Goal: Task Accomplishment & Management: Use online tool/utility

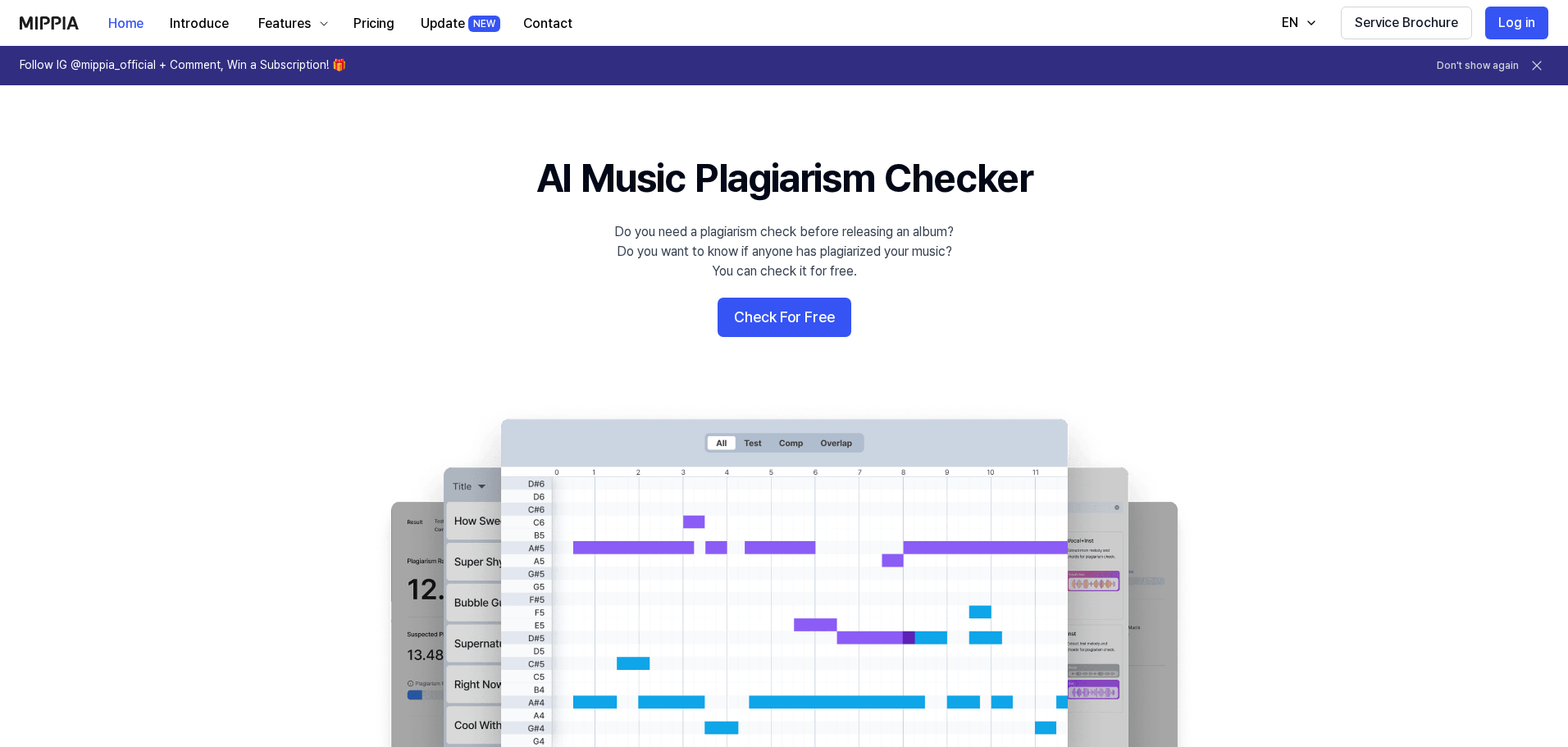
click at [789, 320] on button "Check For Free" at bounding box center [784, 317] width 134 height 39
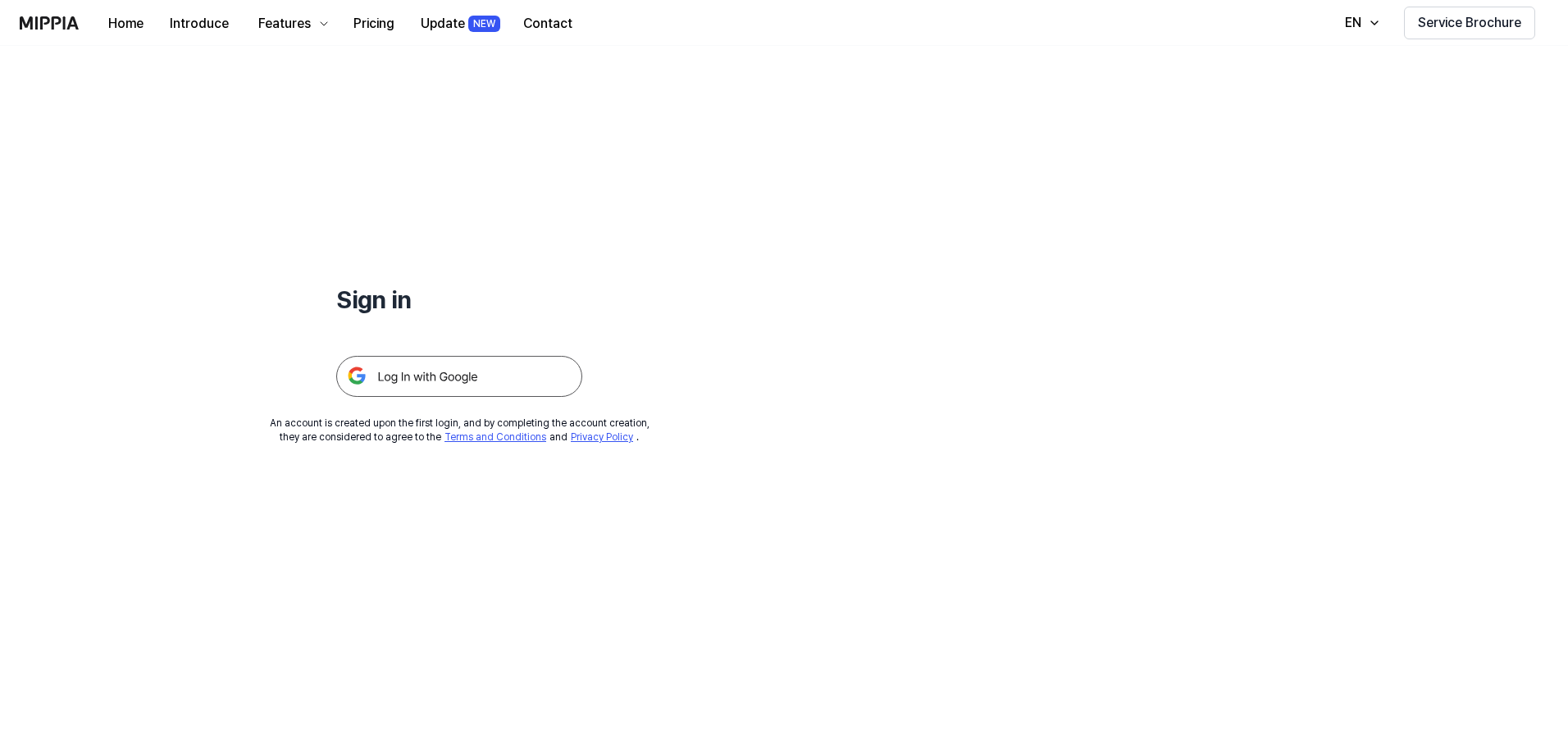
click at [436, 376] on img at bounding box center [459, 377] width 246 height 41
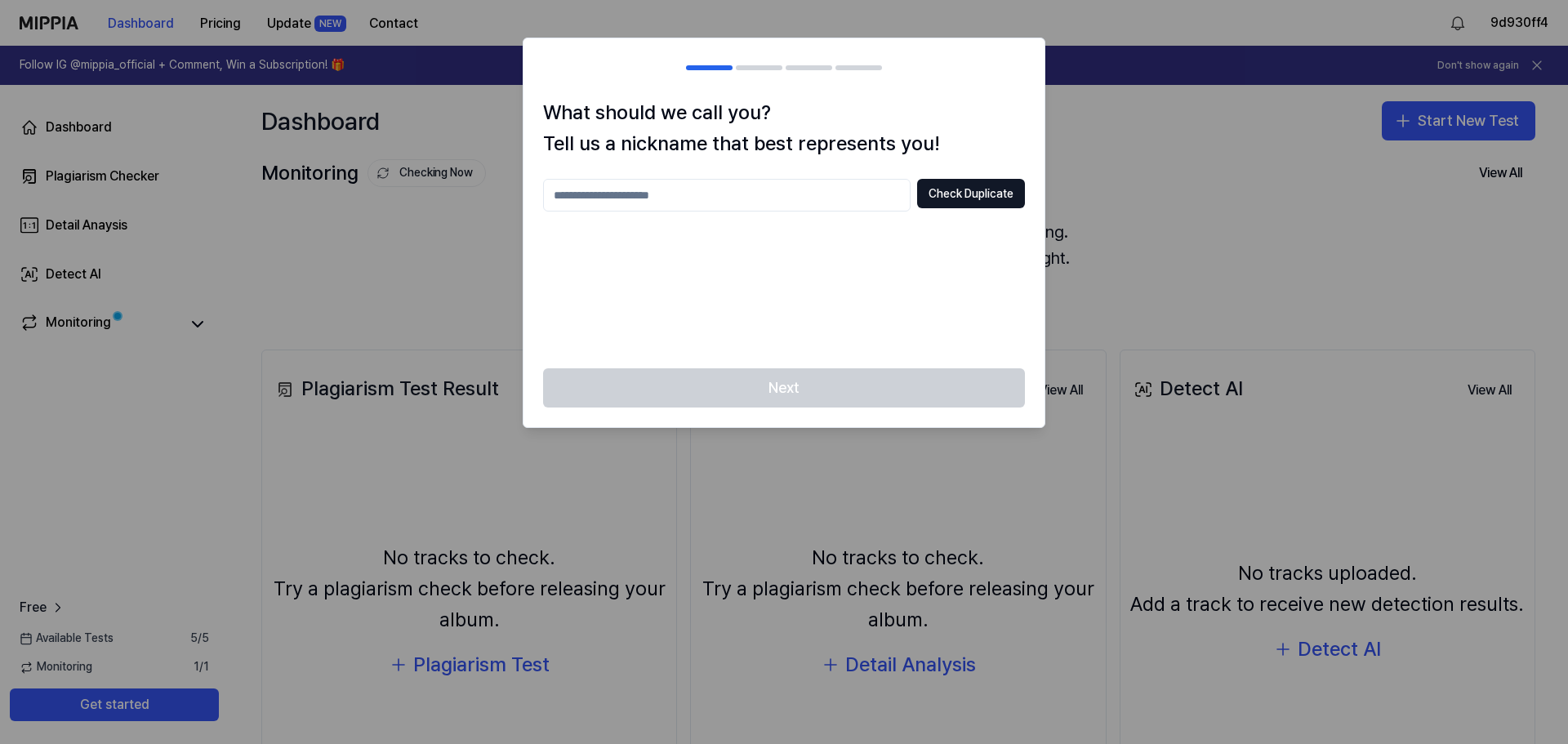
click at [626, 196] on input "text" at bounding box center [726, 195] width 368 height 33
type input "**********"
click at [957, 190] on button "Check Duplicate" at bounding box center [971, 194] width 108 height 30
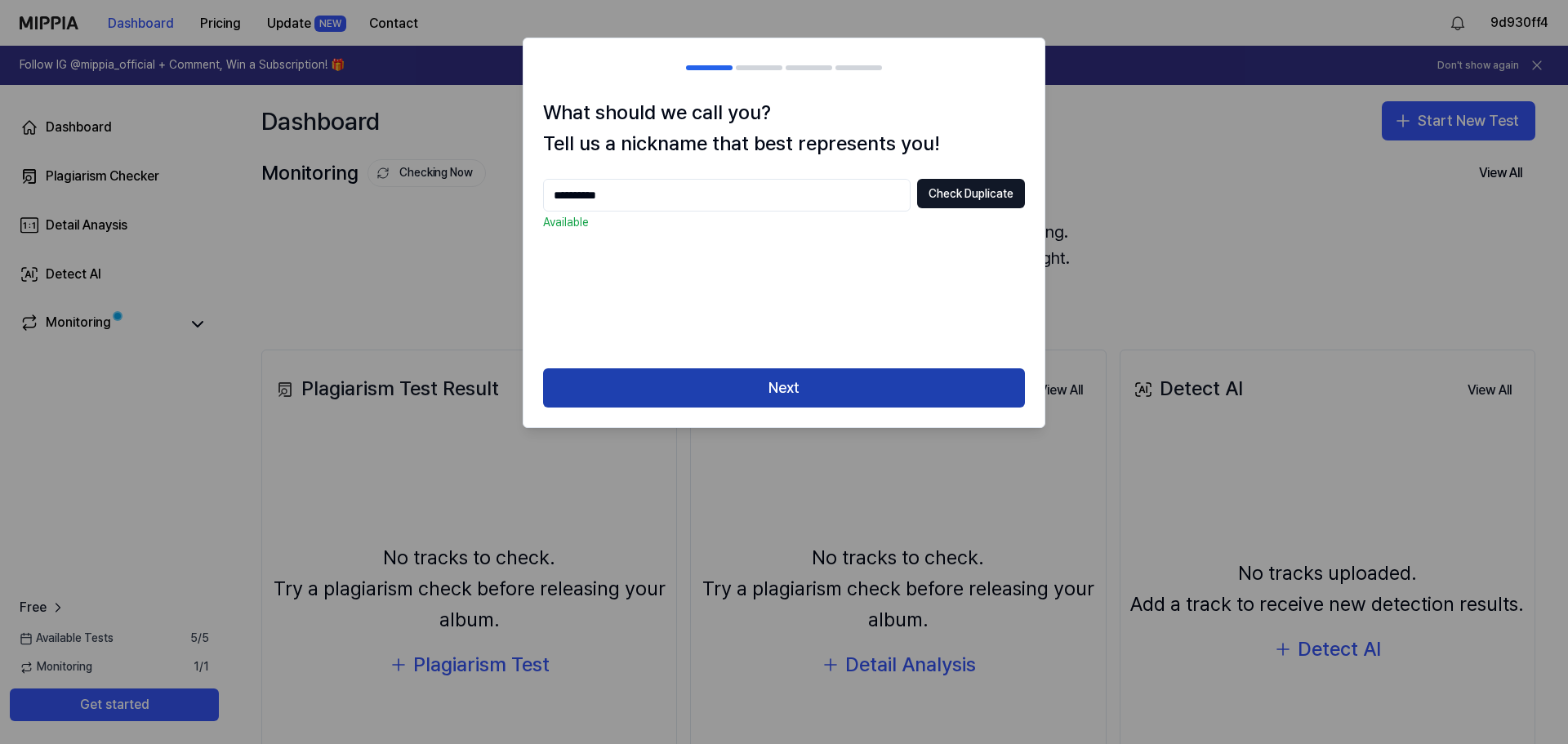
click at [780, 386] on button "Next" at bounding box center [784, 388] width 482 height 39
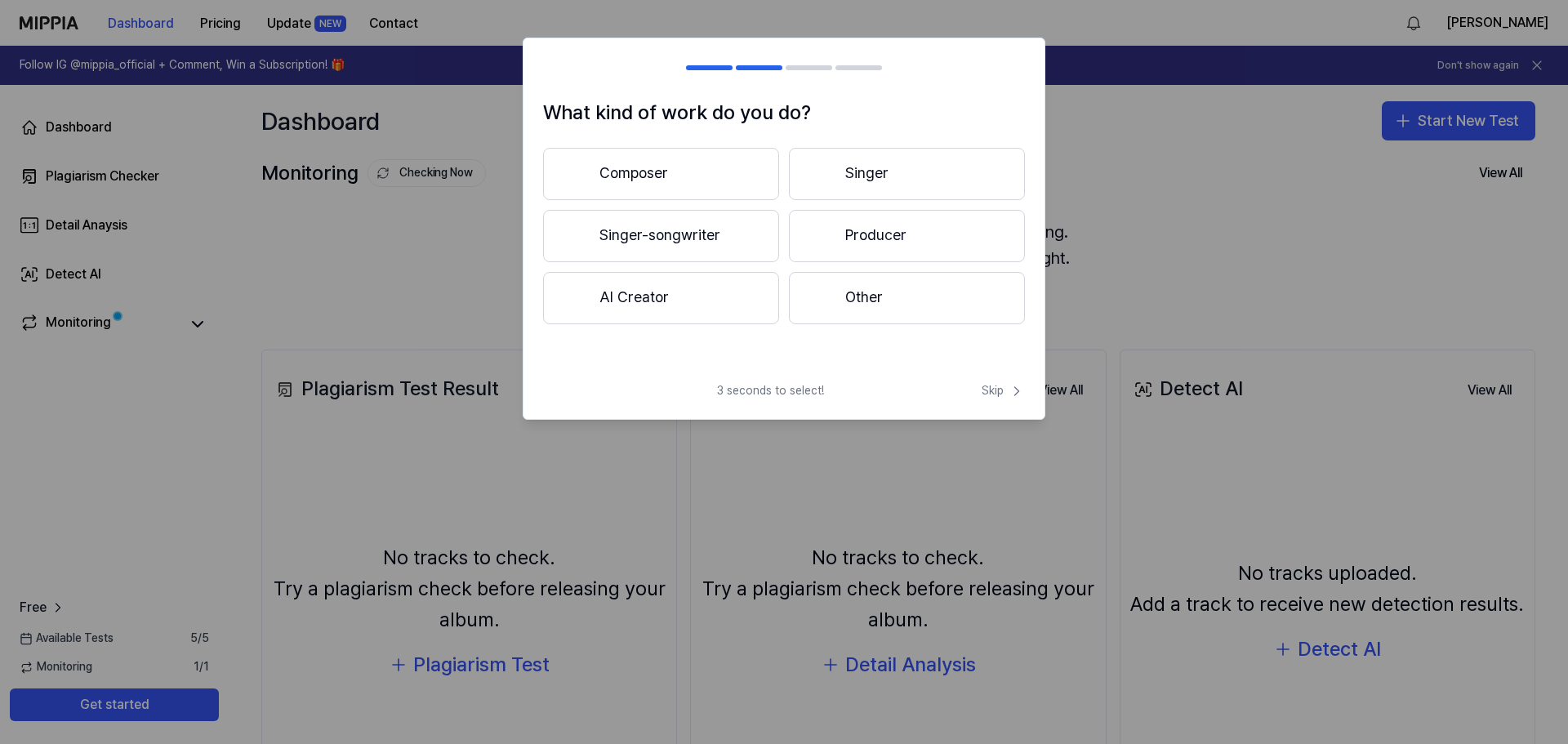
click at [623, 176] on button "Composer" at bounding box center [661, 174] width 237 height 52
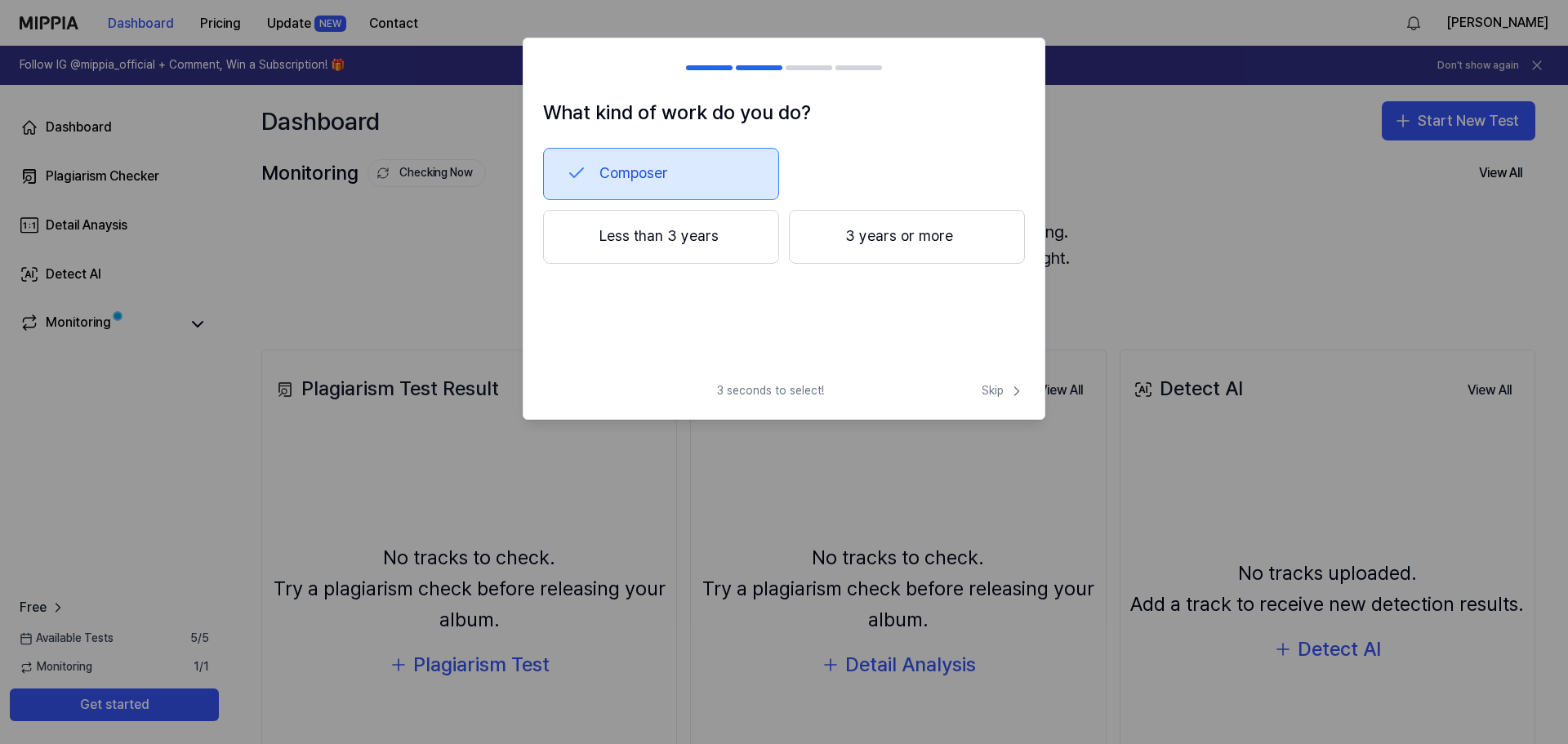
click at [677, 235] on button "Less than 3 years" at bounding box center [661, 237] width 237 height 54
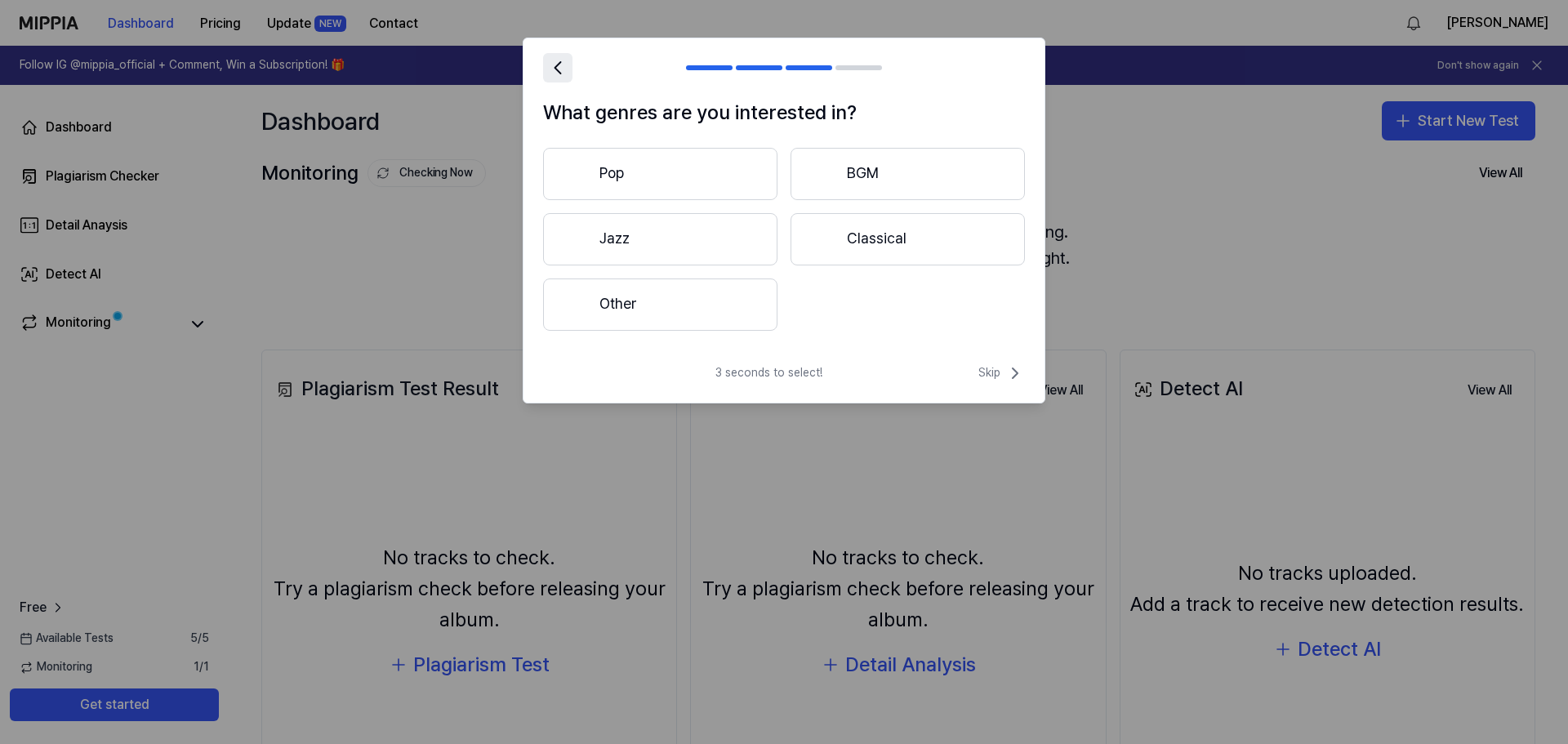
click at [558, 68] on icon at bounding box center [558, 68] width 23 height 23
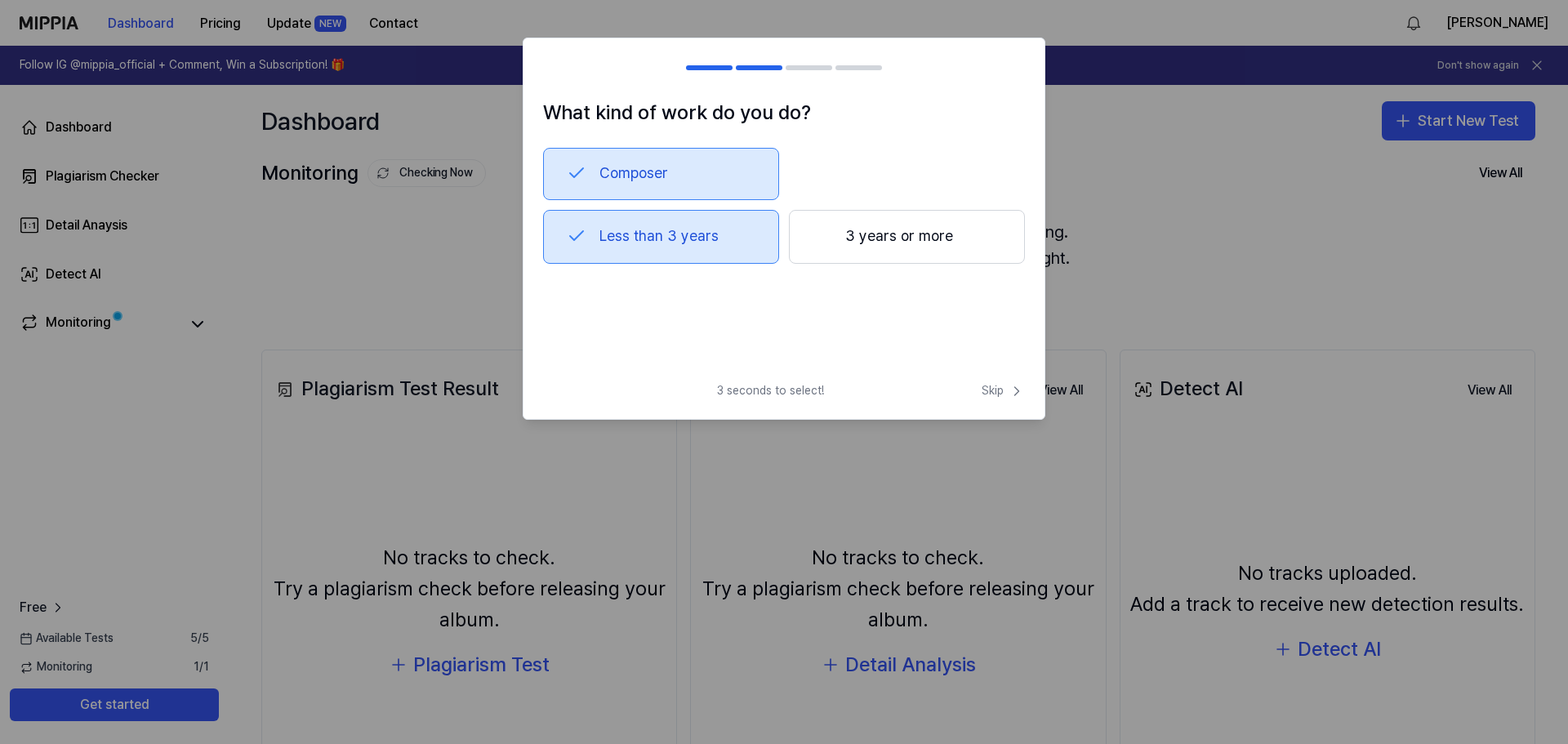
click at [558, 68] on div at bounding box center [552, 67] width 20 height 20
click at [547, 74] on div at bounding box center [552, 67] width 20 height 20
click at [990, 71] on h2 at bounding box center [784, 67] width 521 height 59
click at [994, 383] on span "Skip" at bounding box center [1003, 391] width 43 height 17
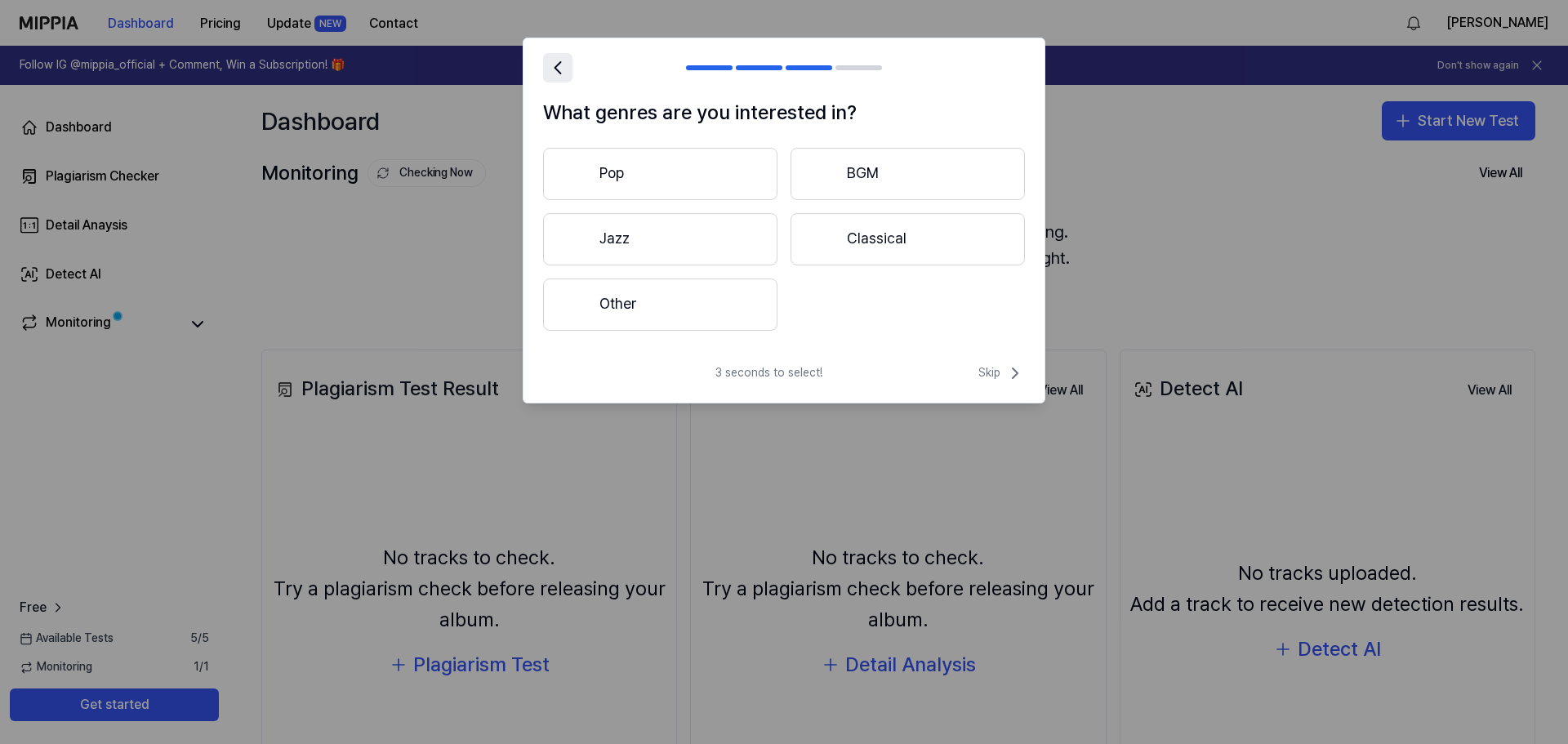
click at [555, 68] on icon at bounding box center [558, 68] width 6 height 11
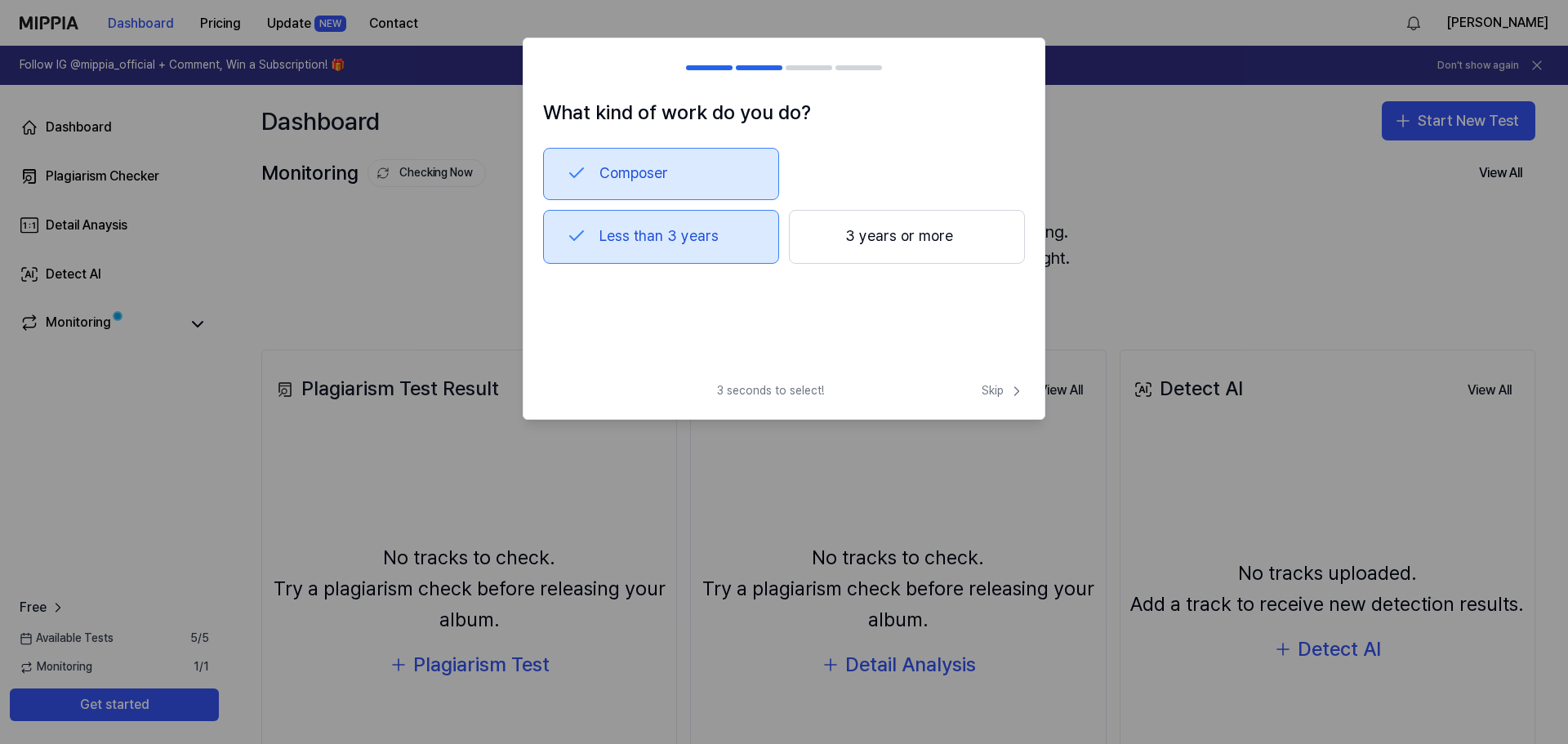
click at [568, 65] on h2 at bounding box center [784, 67] width 521 height 59
click at [715, 68] on div at bounding box center [710, 67] width 47 height 5
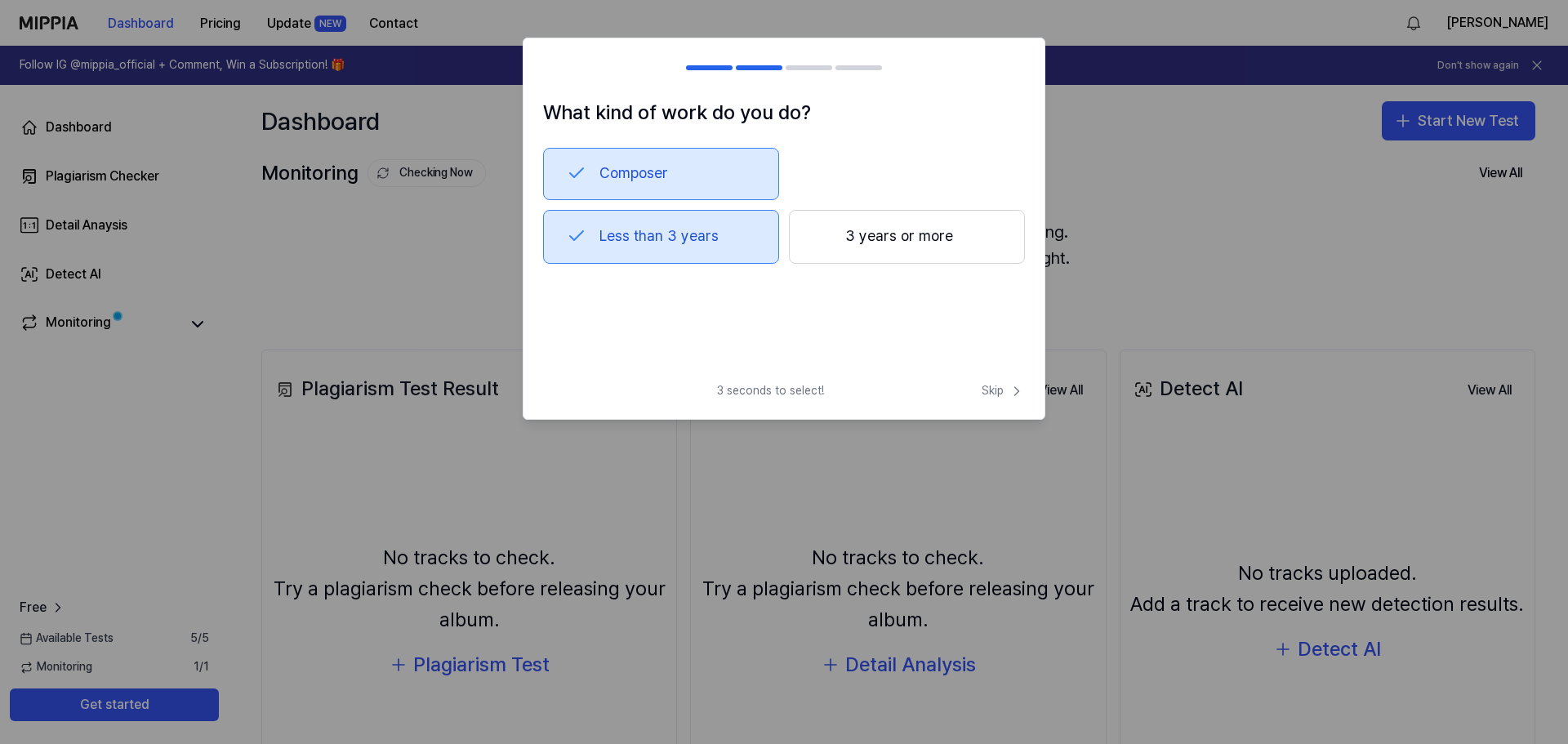
click at [747, 66] on div at bounding box center [759, 67] width 47 height 5
click at [461, 235] on div at bounding box center [784, 372] width 1568 height 744
click at [990, 391] on span "Skip" at bounding box center [1003, 391] width 43 height 17
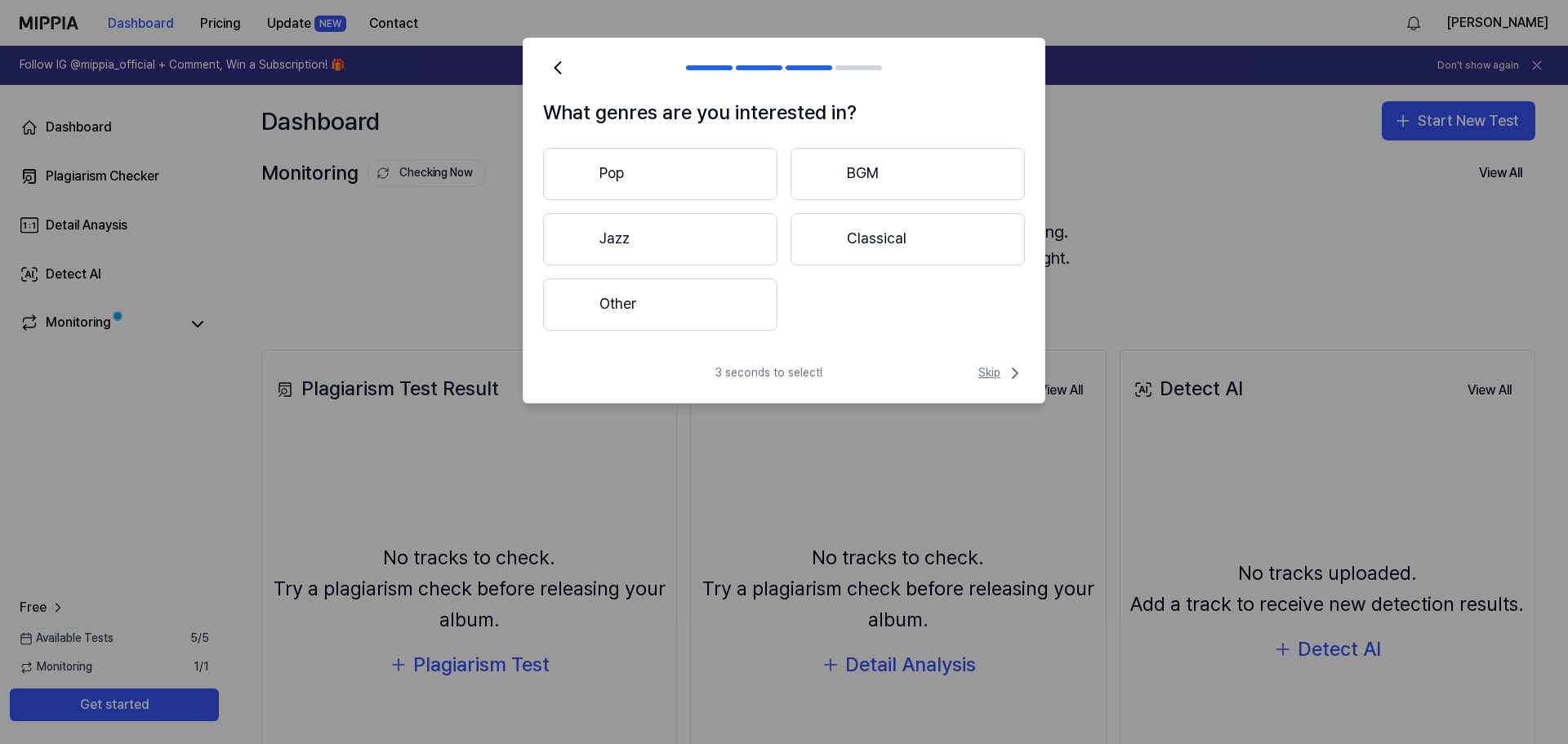
click at [985, 372] on span "Skip" at bounding box center [1002, 372] width 47 height 20
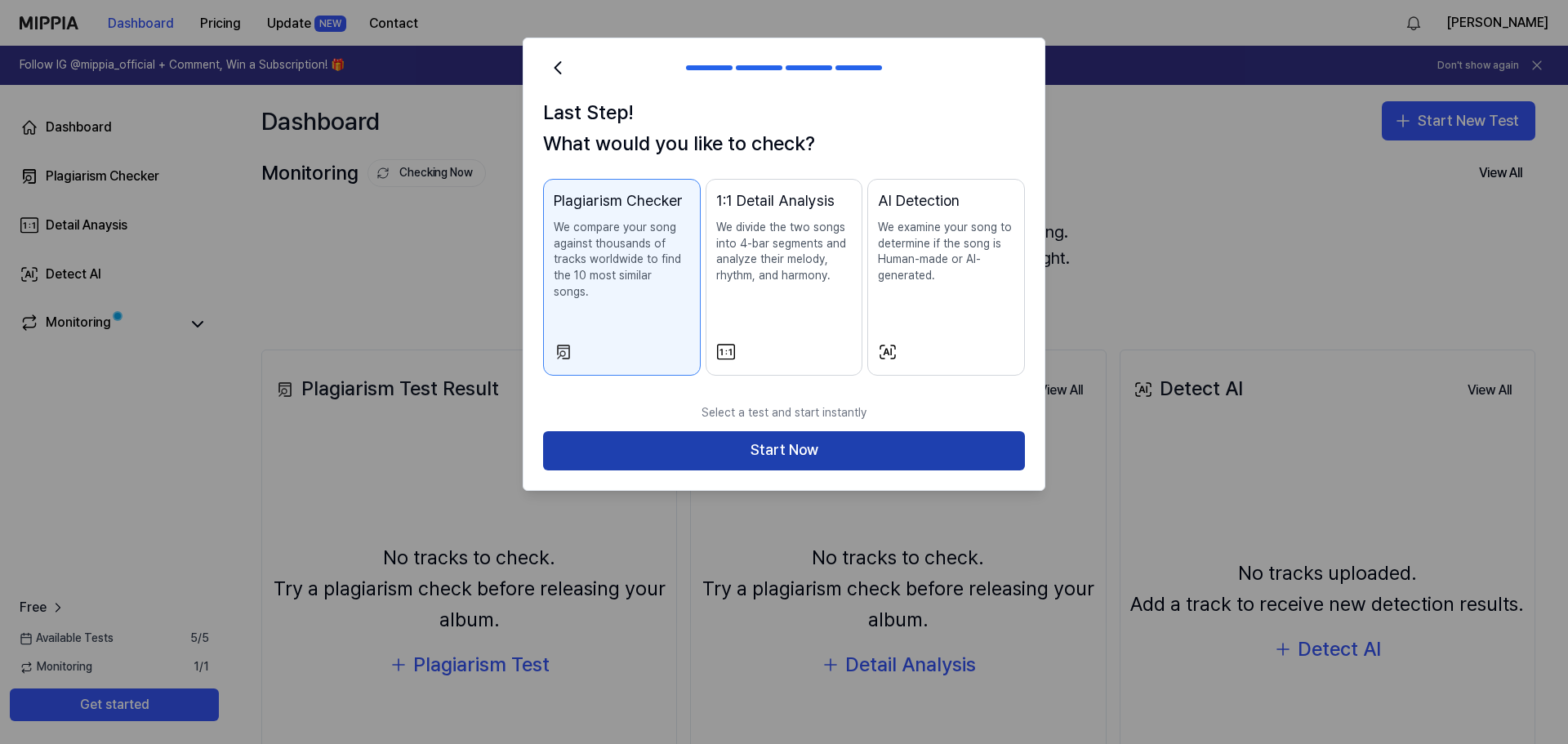
click at [778, 435] on button "Start Now" at bounding box center [784, 451] width 482 height 39
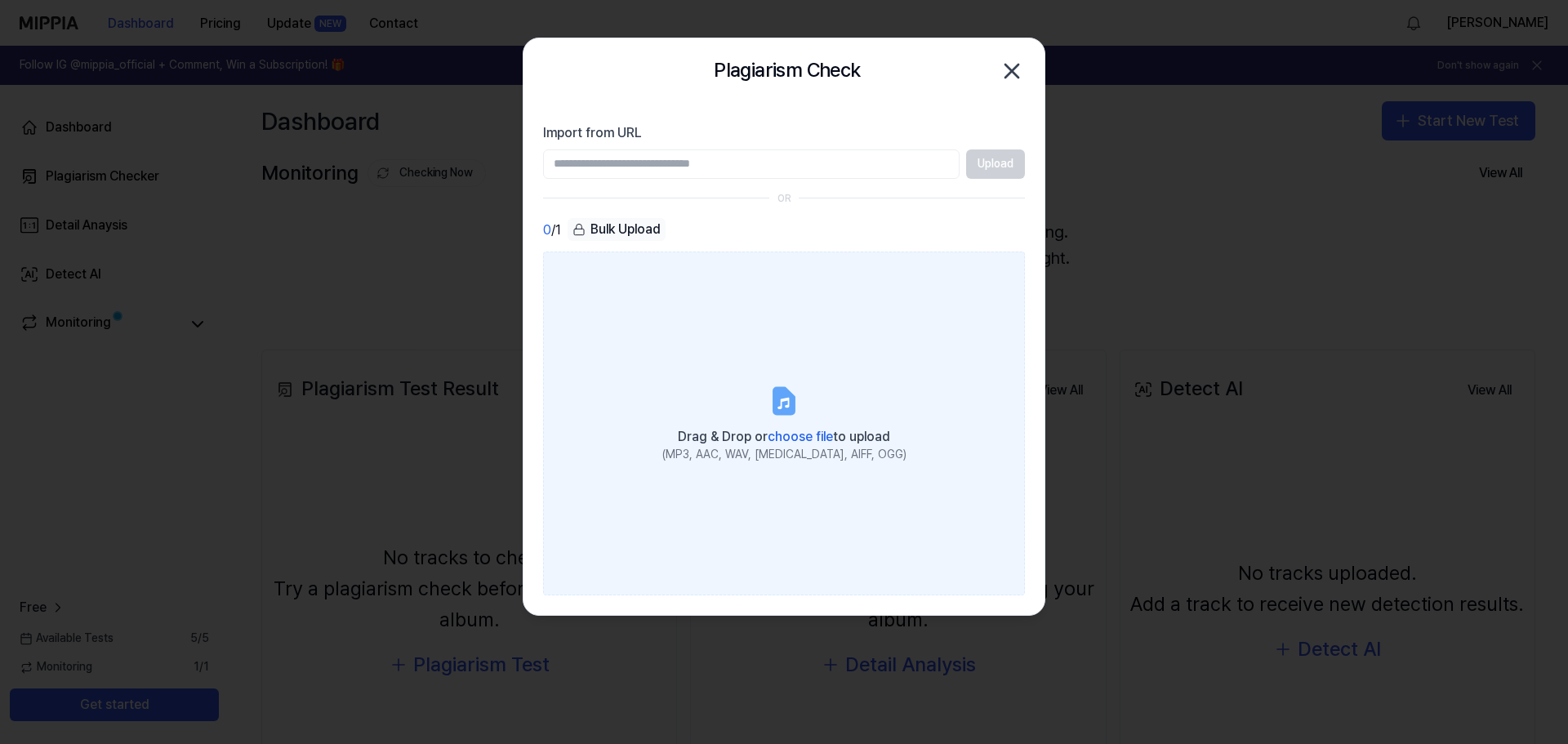
click at [799, 436] on span "choose file" at bounding box center [801, 437] width 65 height 16
click at [0, 0] on input "Drag & Drop or choose file to upload (MP3, AAC, WAV, [MEDICAL_DATA], AIFF, OGG)" at bounding box center [0, 0] width 0 height 0
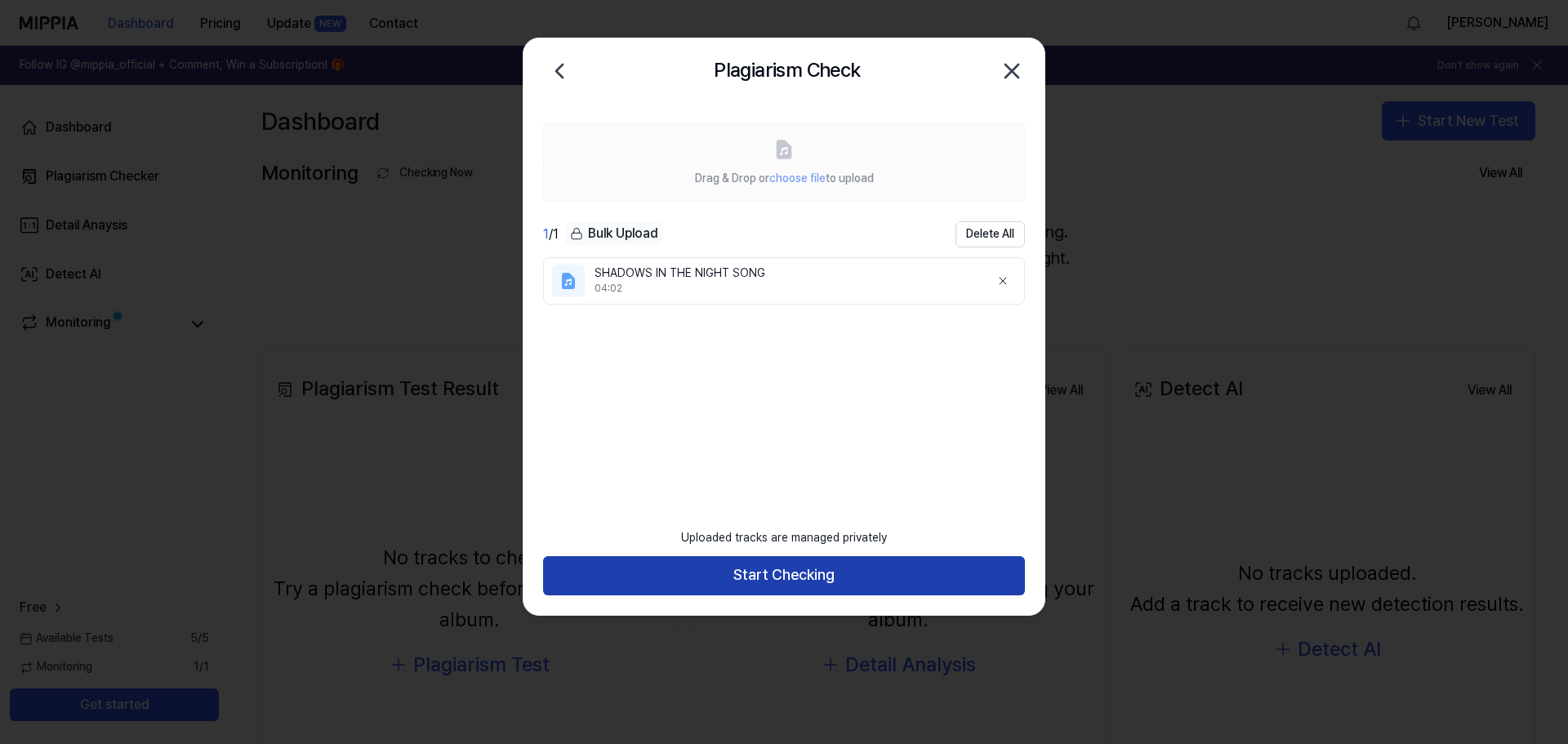
click at [771, 569] on button "Start Checking" at bounding box center [784, 575] width 482 height 39
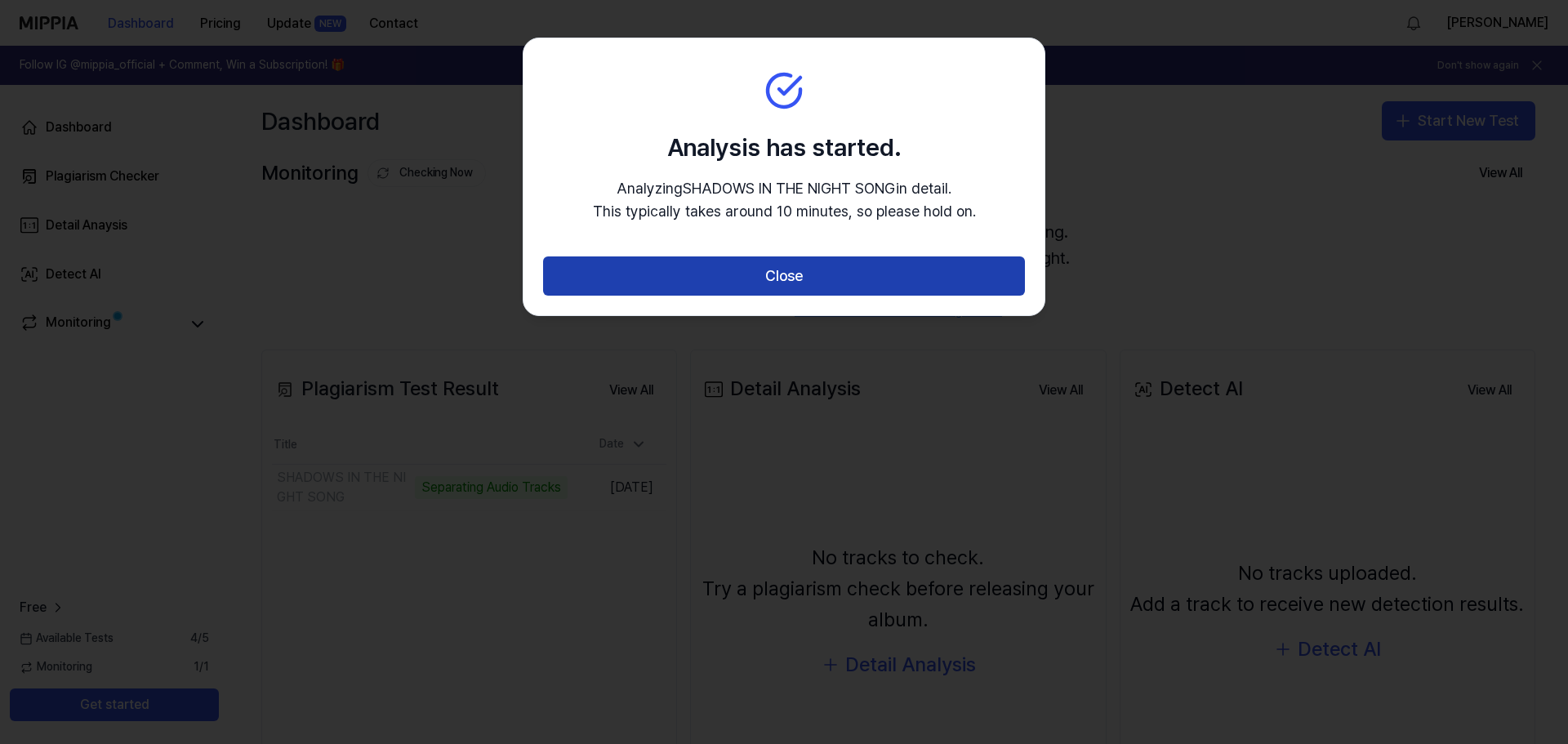
click at [791, 272] on button "Close" at bounding box center [784, 276] width 482 height 39
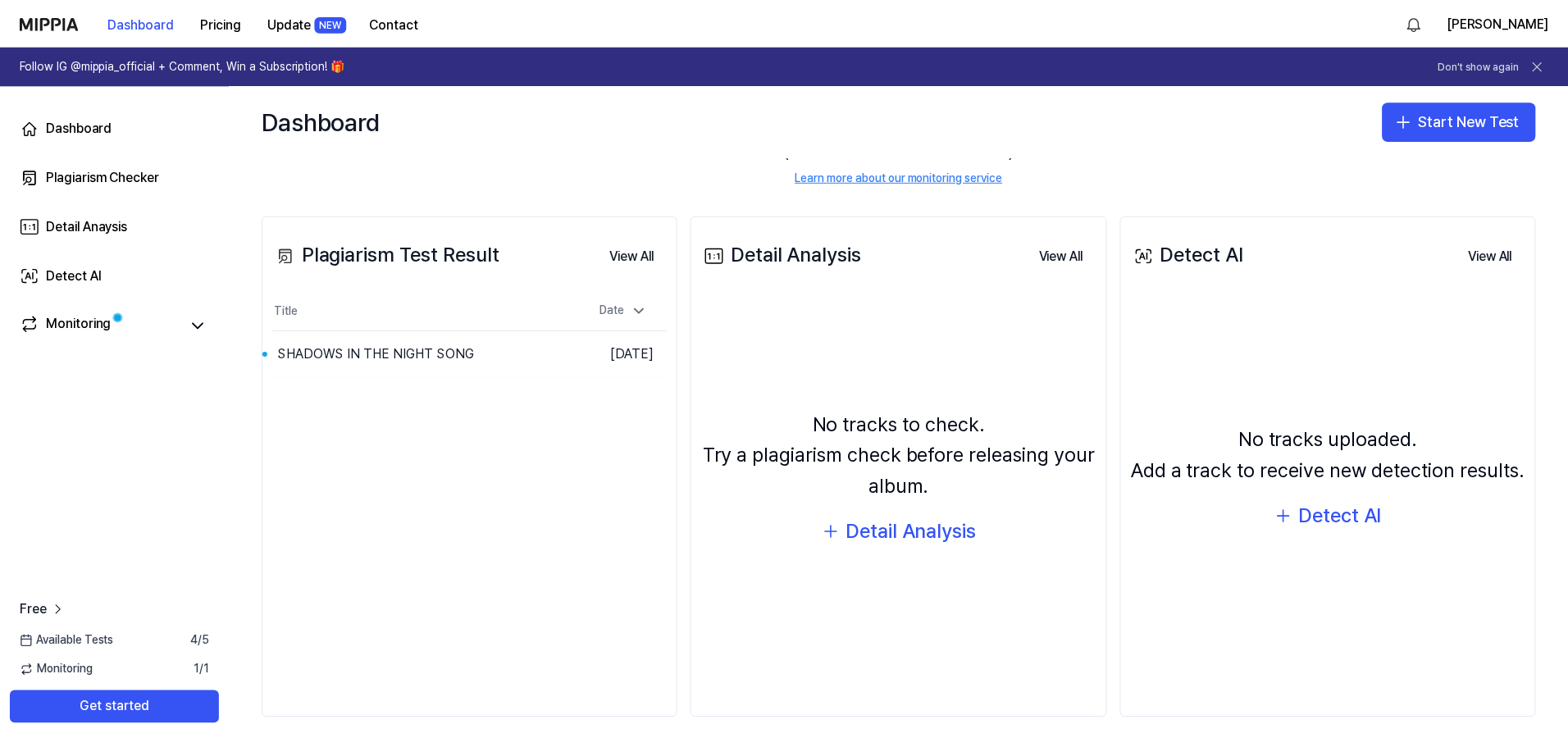
scroll to position [139, 0]
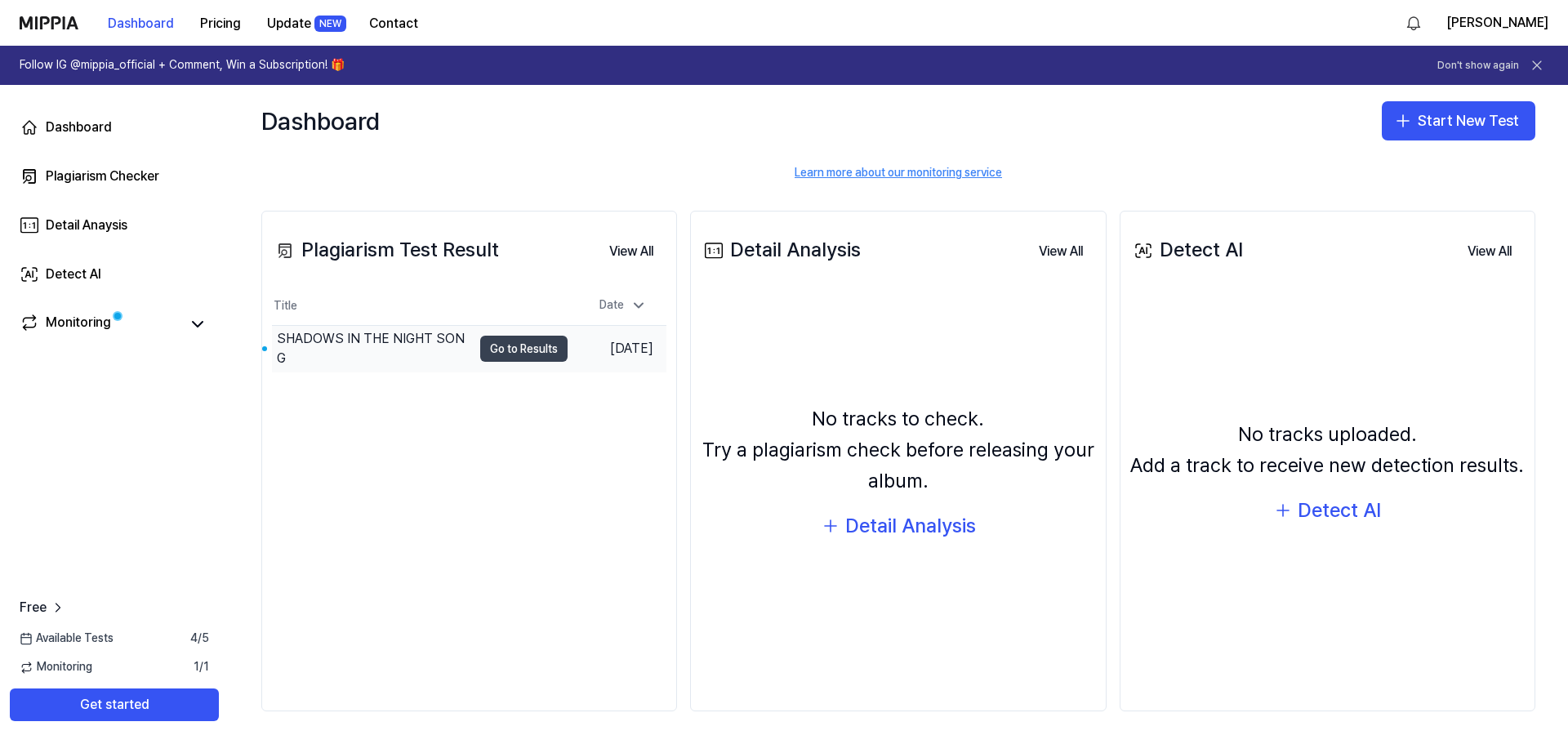
click at [502, 349] on button "Go to Results" at bounding box center [524, 349] width 88 height 26
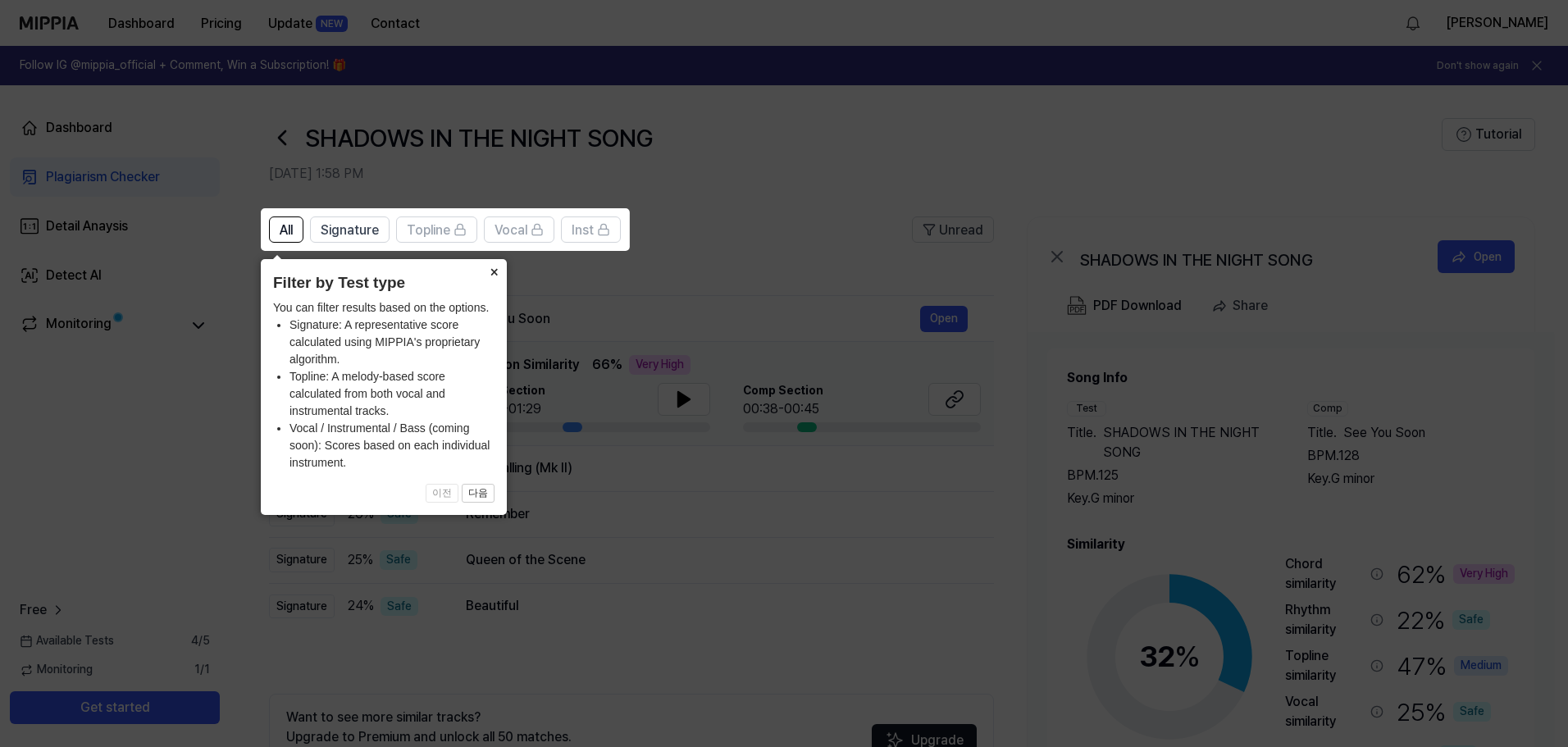
click at [494, 265] on button "×" at bounding box center [494, 270] width 26 height 23
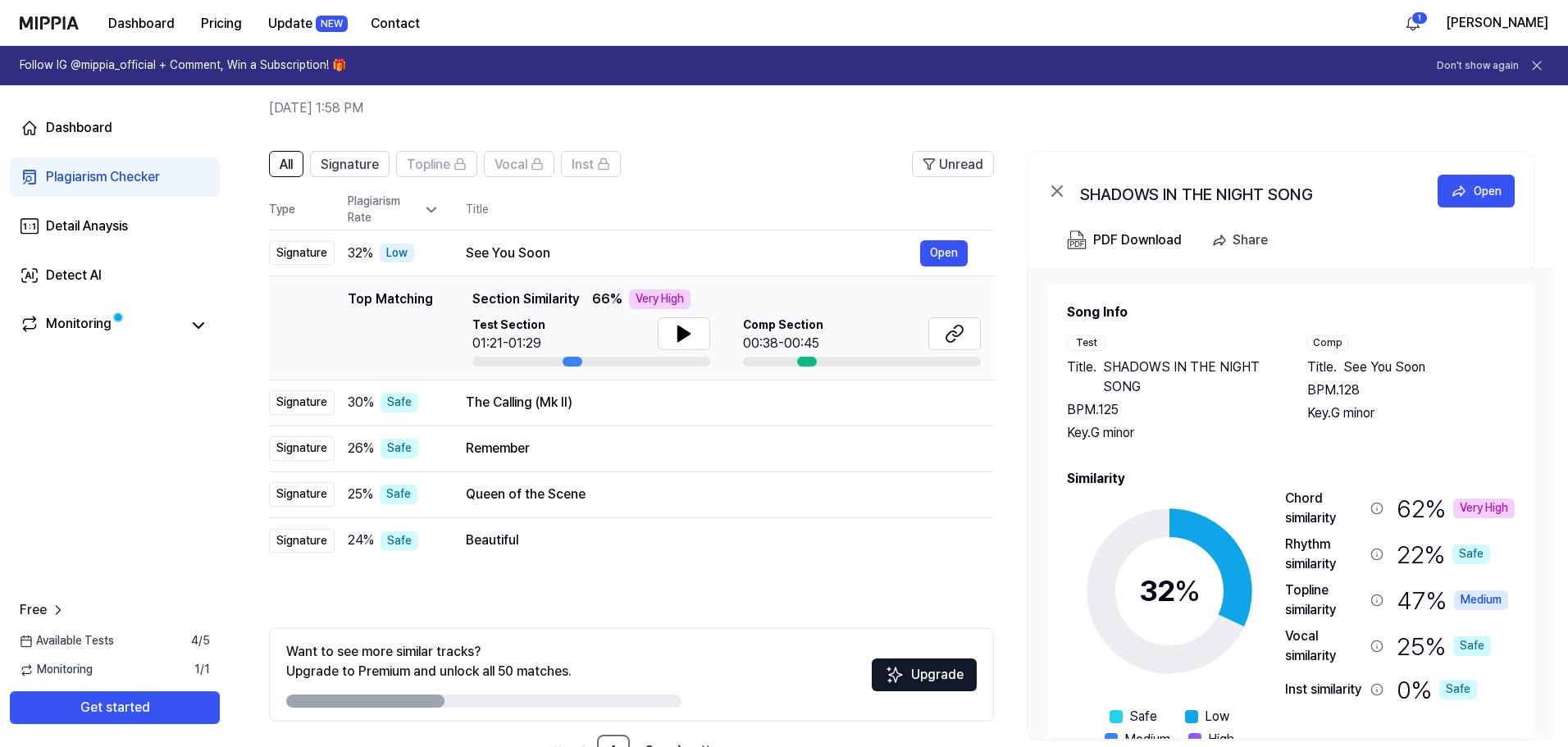
scroll to position [36, 0]
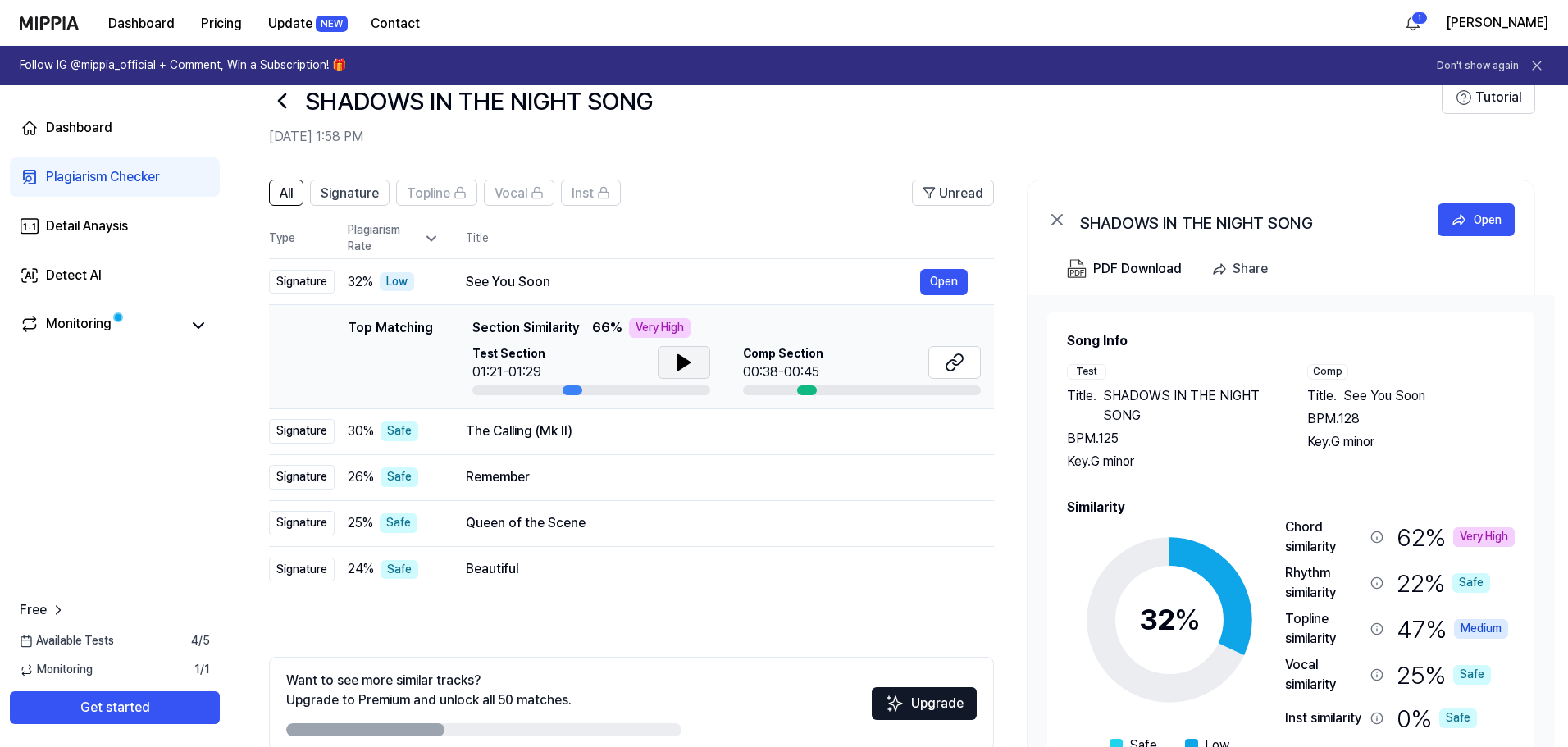
click at [678, 361] on icon at bounding box center [683, 363] width 11 height 15
click at [685, 363] on icon at bounding box center [687, 363] width 4 height 13
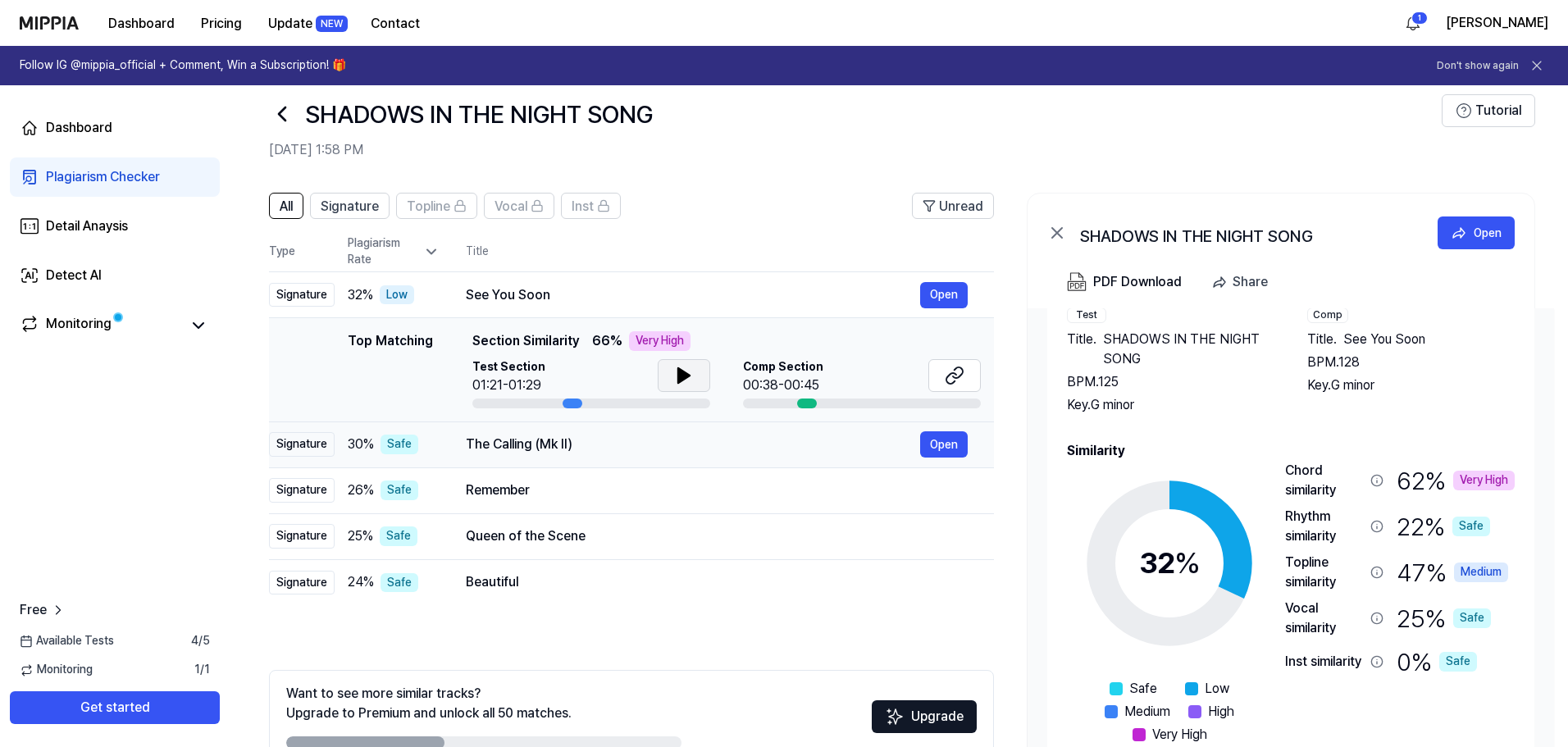
scroll to position [0, 0]
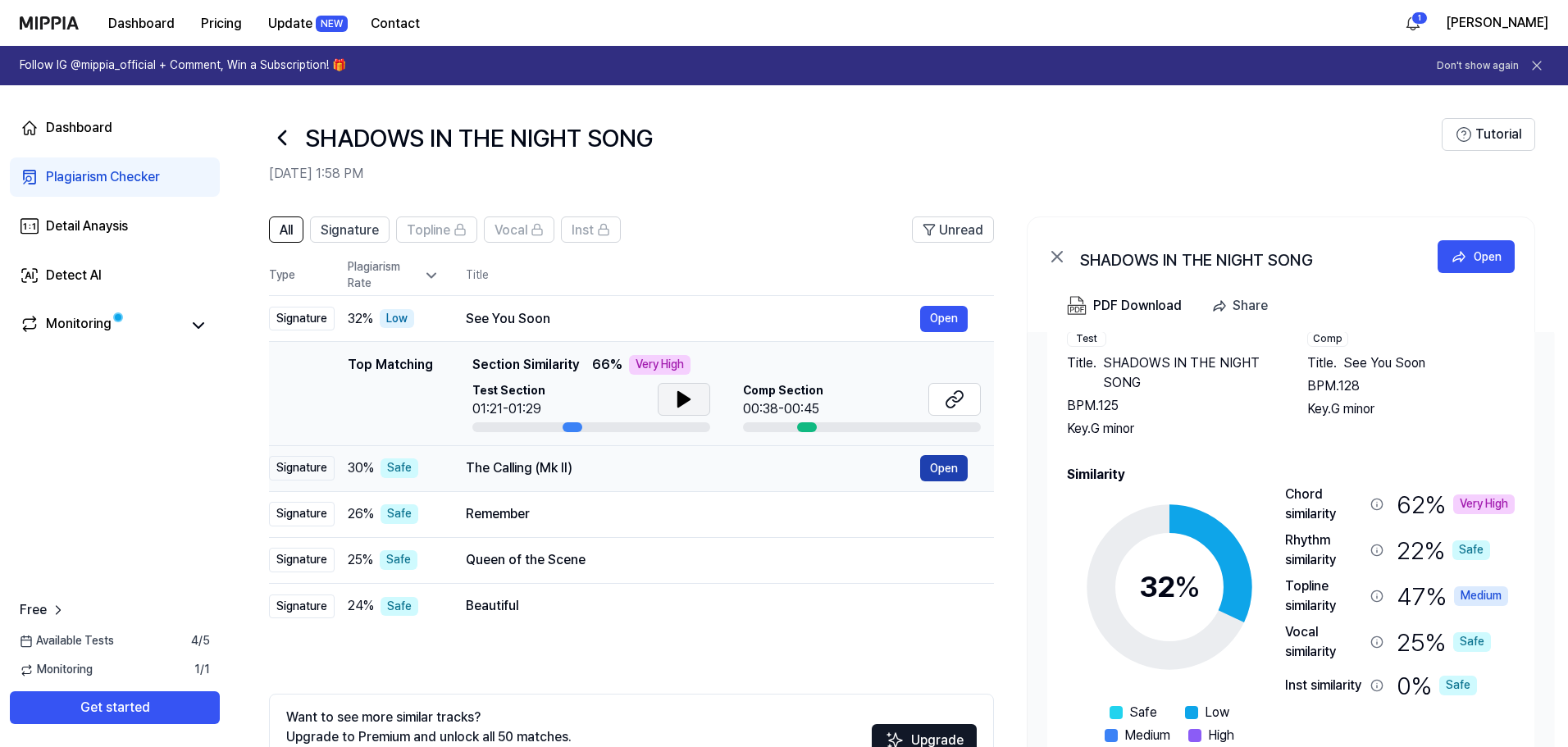
click at [941, 466] on button "Open" at bounding box center [943, 468] width 48 height 26
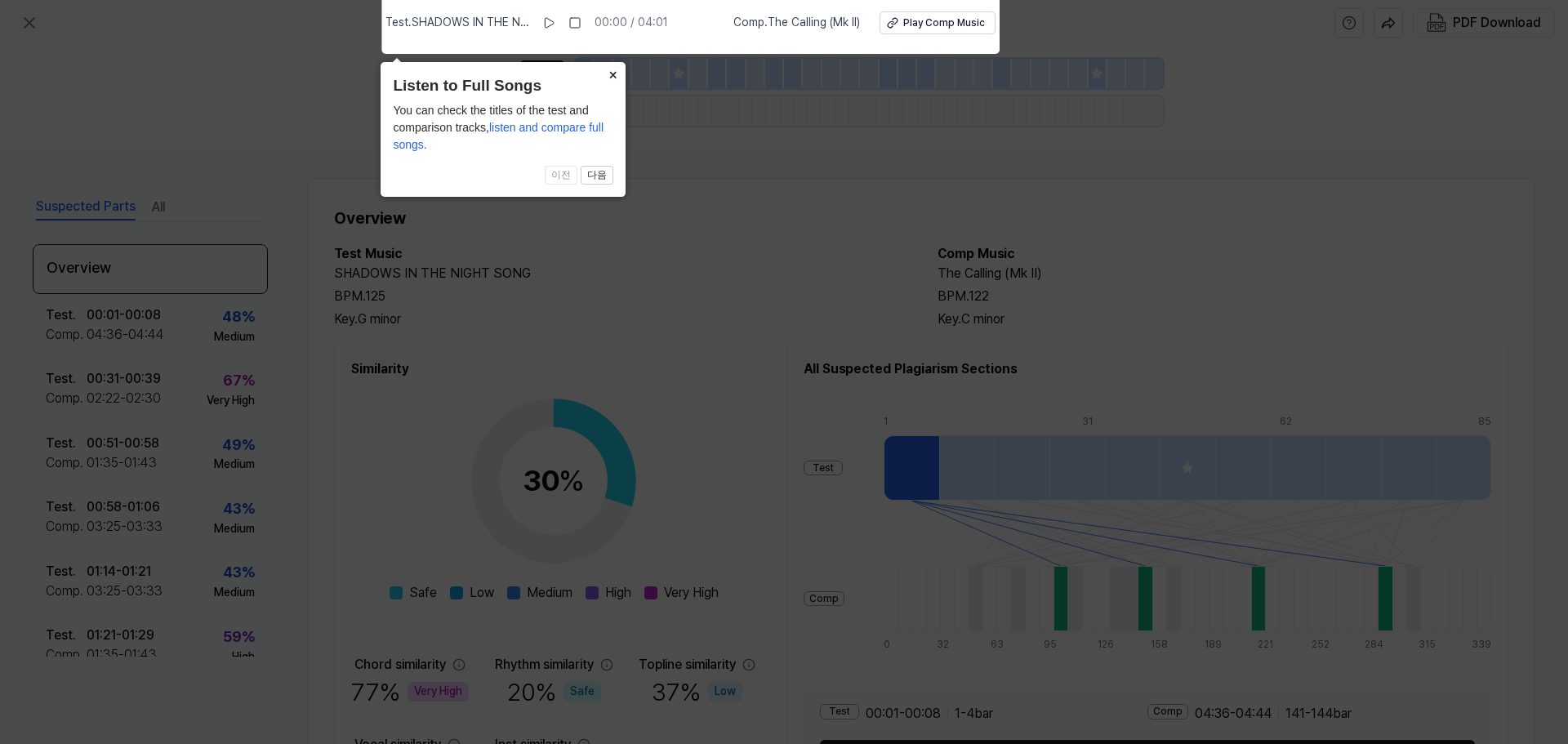
click at [613, 73] on button "×" at bounding box center [613, 74] width 26 height 23
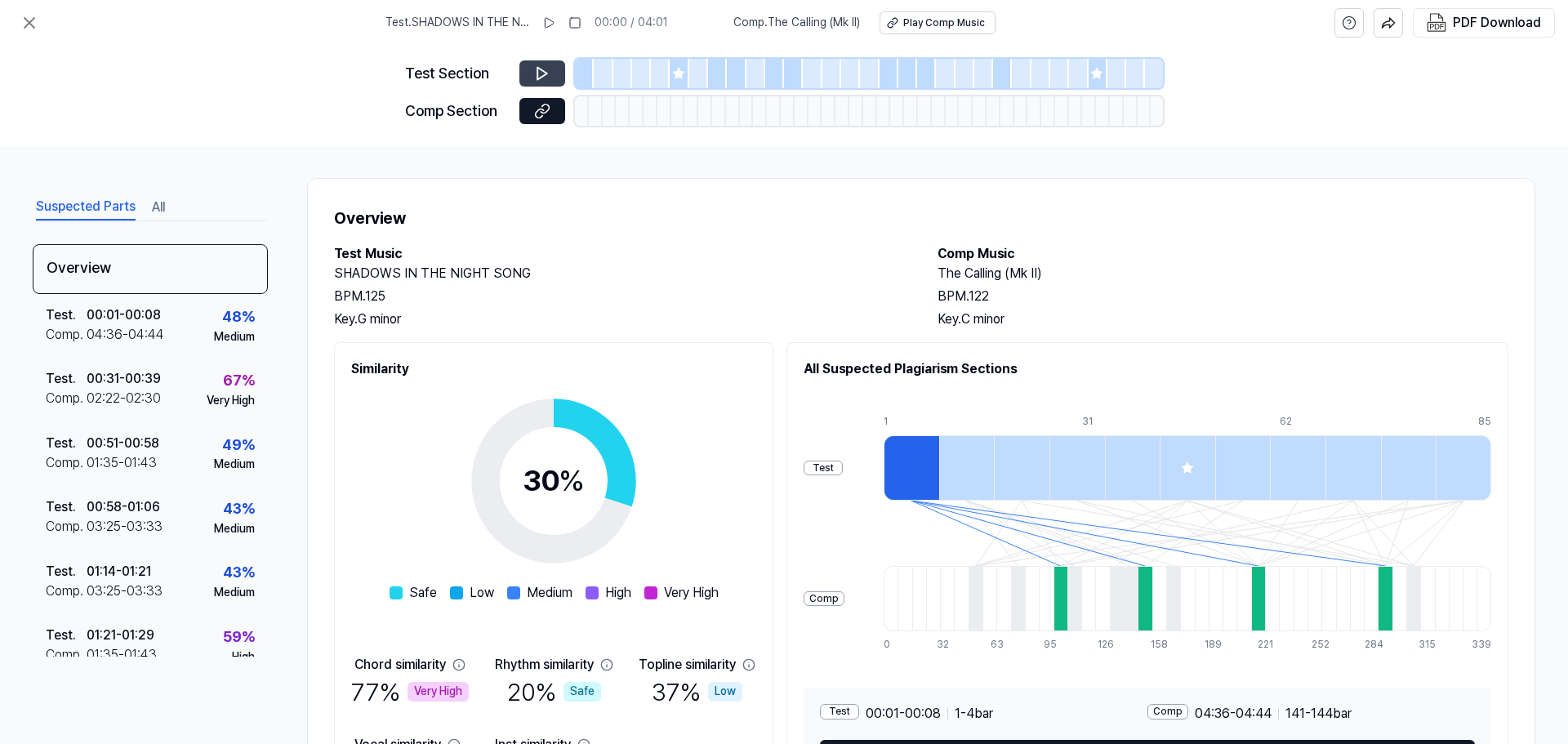
click at [535, 72] on icon at bounding box center [543, 74] width 17 height 17
click at [541, 71] on icon at bounding box center [543, 74] width 17 height 17
click at [542, 73] on icon at bounding box center [543, 74] width 17 height 17
click at [915, 456] on div at bounding box center [912, 468] width 56 height 65
click at [915, 20] on div "Play Comp Music" at bounding box center [944, 23] width 82 height 14
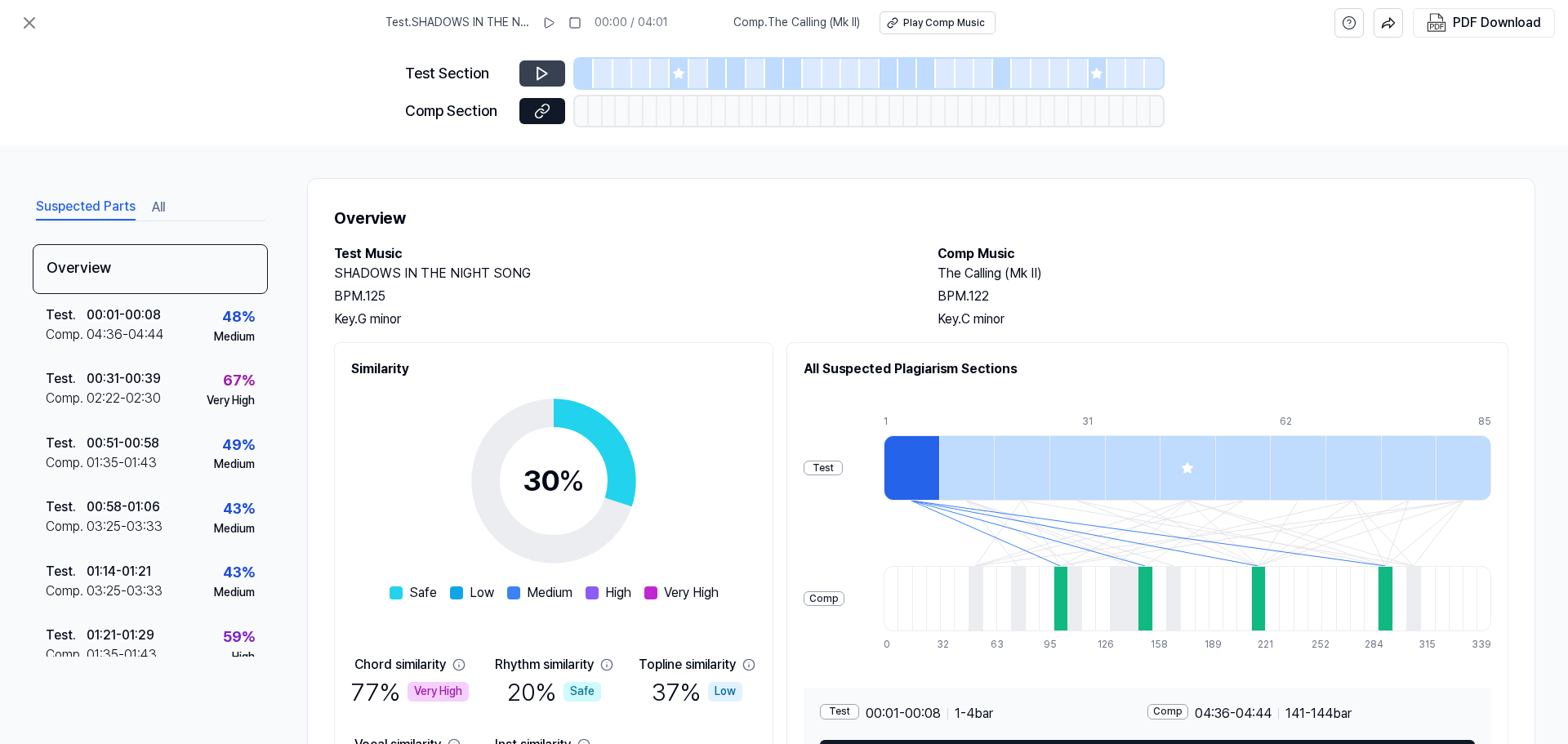
click at [542, 70] on icon at bounding box center [542, 74] width 10 height 12
click at [677, 73] on icon at bounding box center [678, 73] width 10 height 10
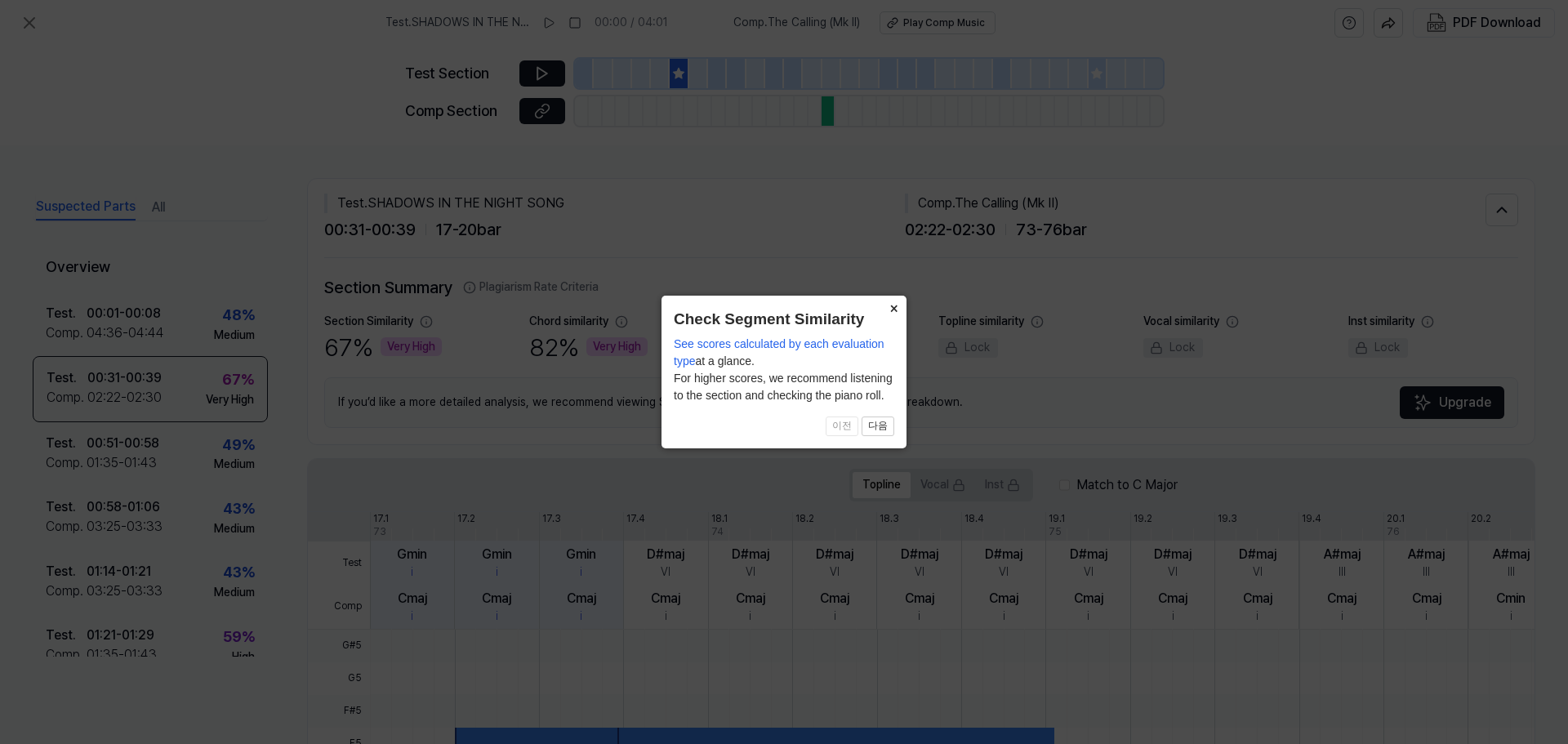
click at [892, 304] on button "×" at bounding box center [894, 307] width 26 height 23
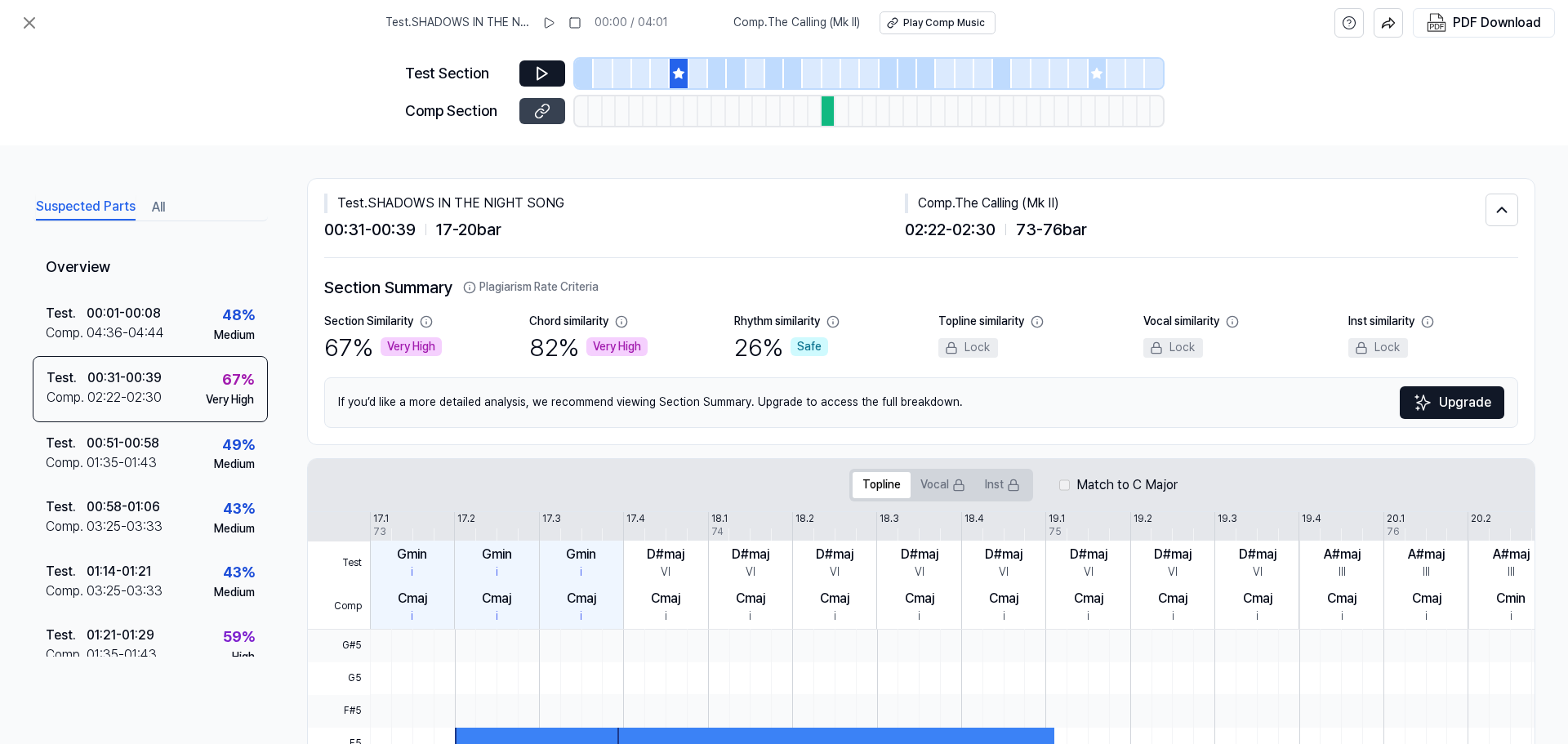
click at [547, 108] on icon at bounding box center [543, 112] width 17 height 17
click at [637, 231] on div "00:31 - 00:39 17 - 20 bar" at bounding box center [615, 229] width 581 height 26
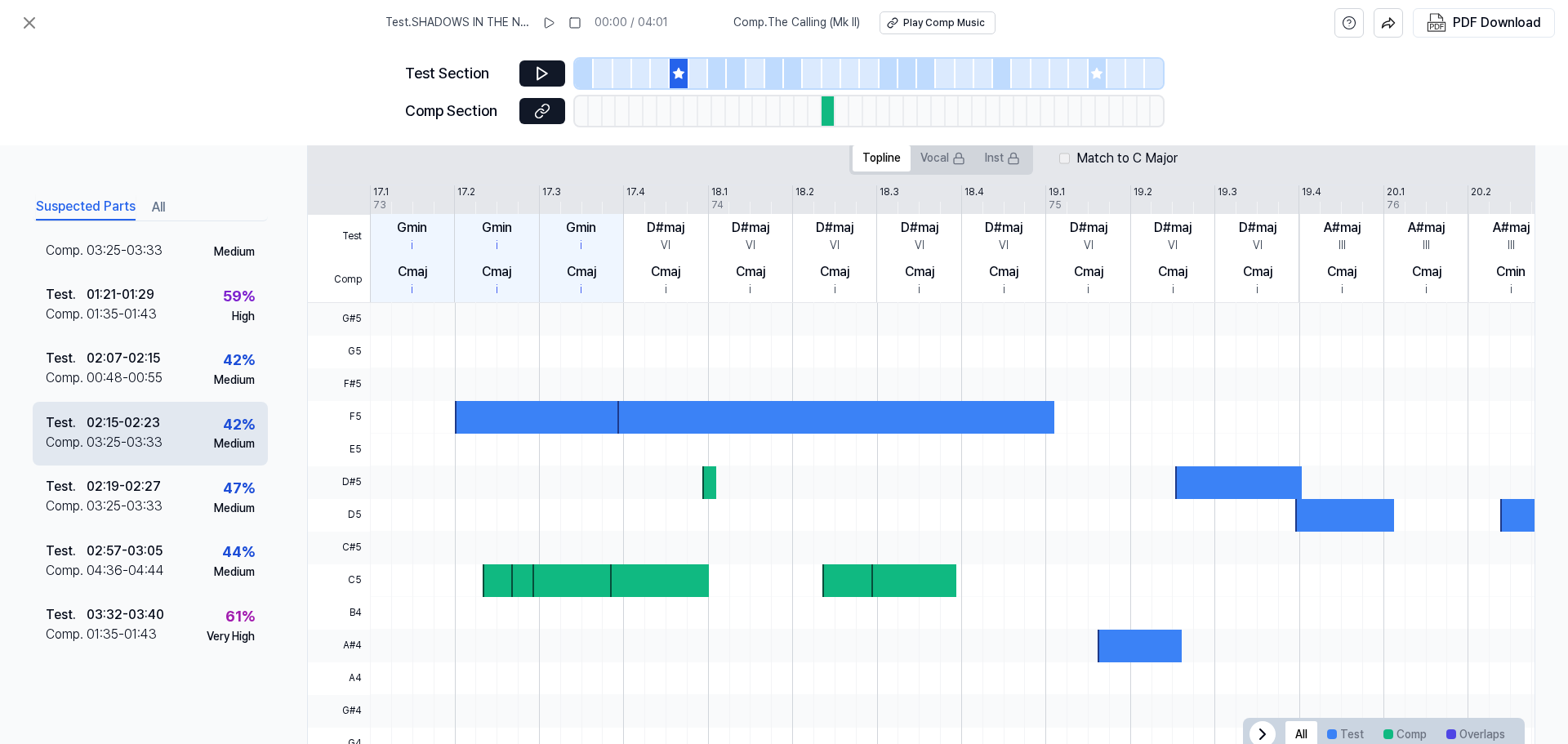
scroll to position [342, 0]
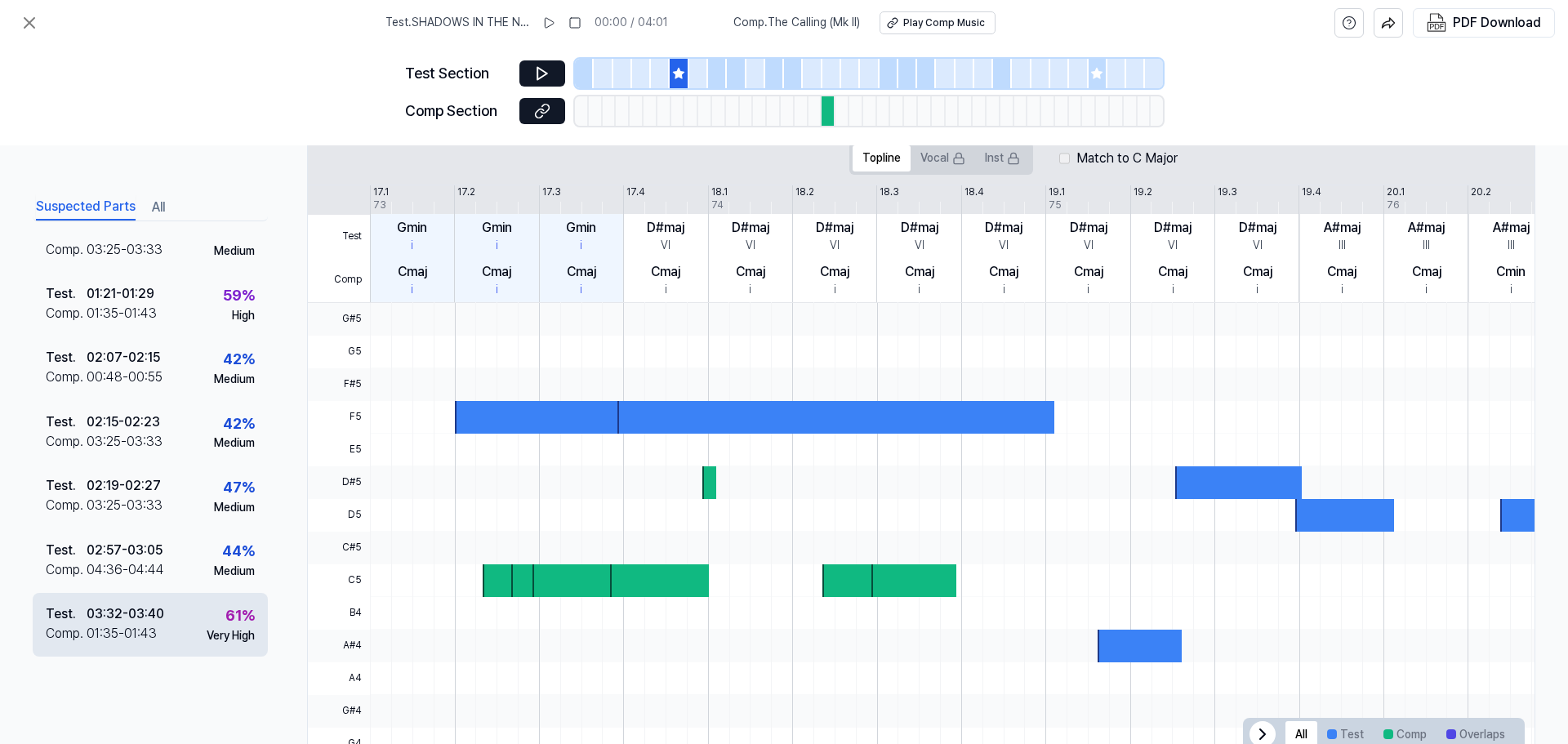
click at [126, 624] on div "01:35 - 01:43" at bounding box center [121, 633] width 70 height 20
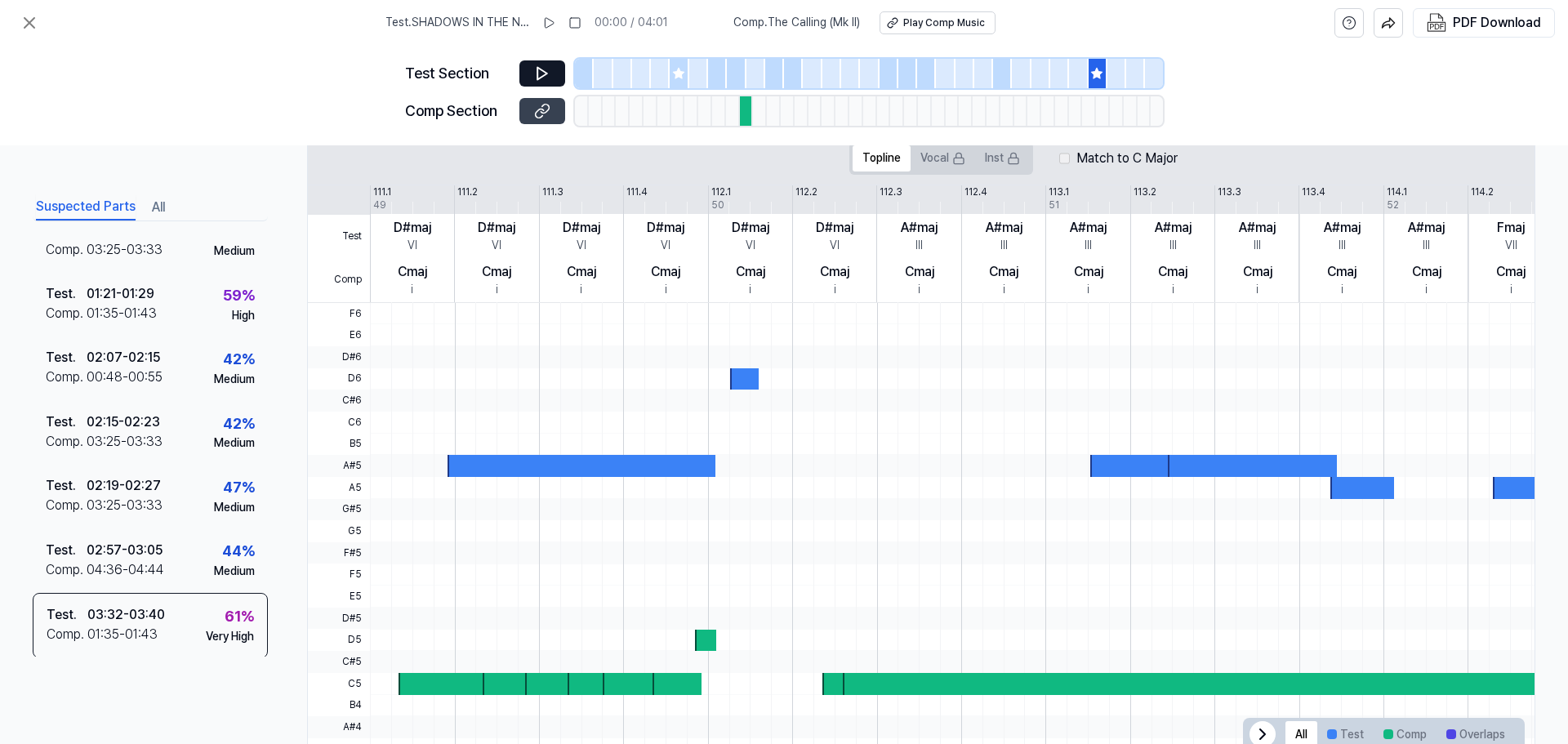
click at [536, 103] on icon at bounding box center [543, 112] width 17 height 17
click at [30, 23] on icon at bounding box center [29, 22] width 10 height 10
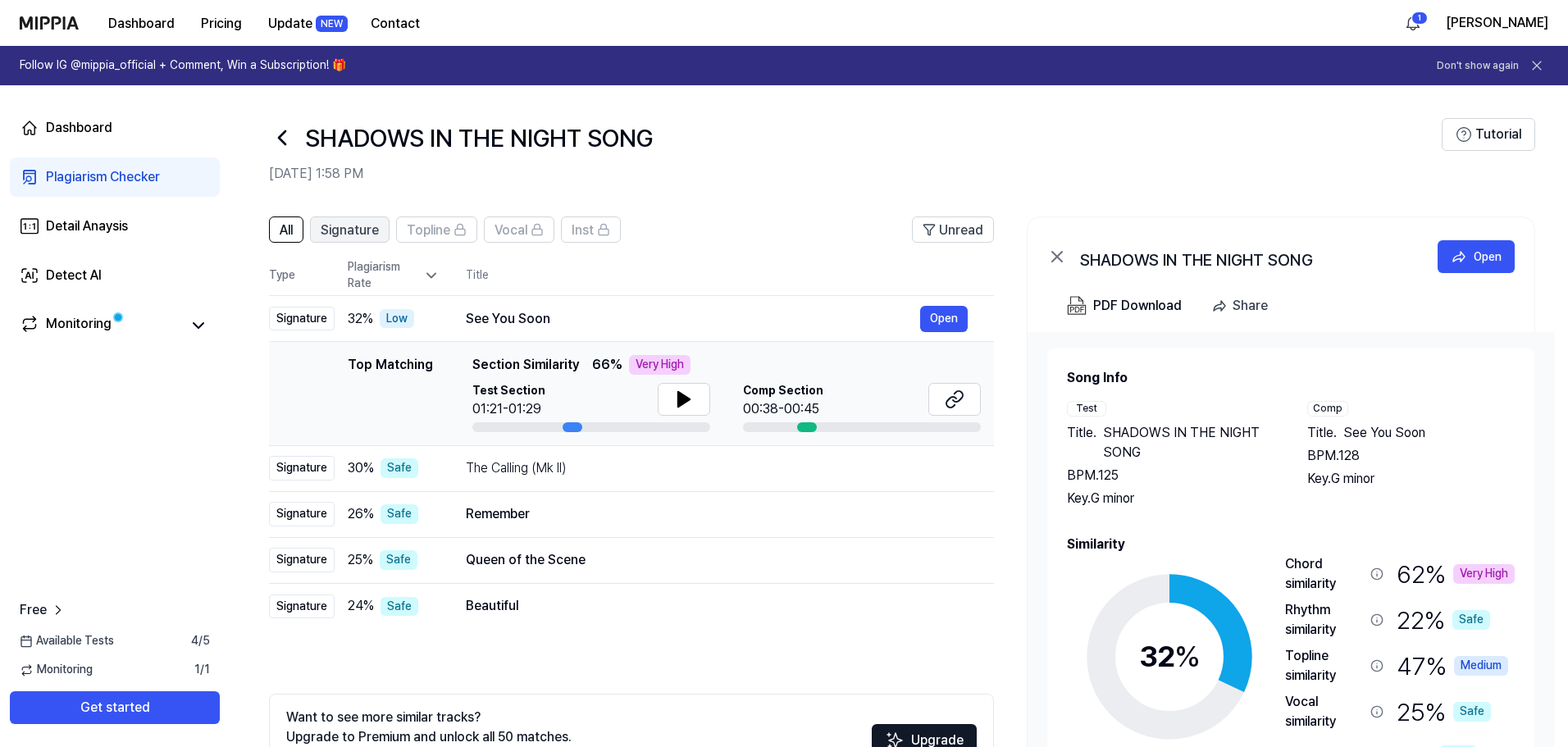
click at [342, 229] on span "Signature" at bounding box center [350, 230] width 58 height 20
click at [282, 227] on span "All" at bounding box center [286, 230] width 13 height 20
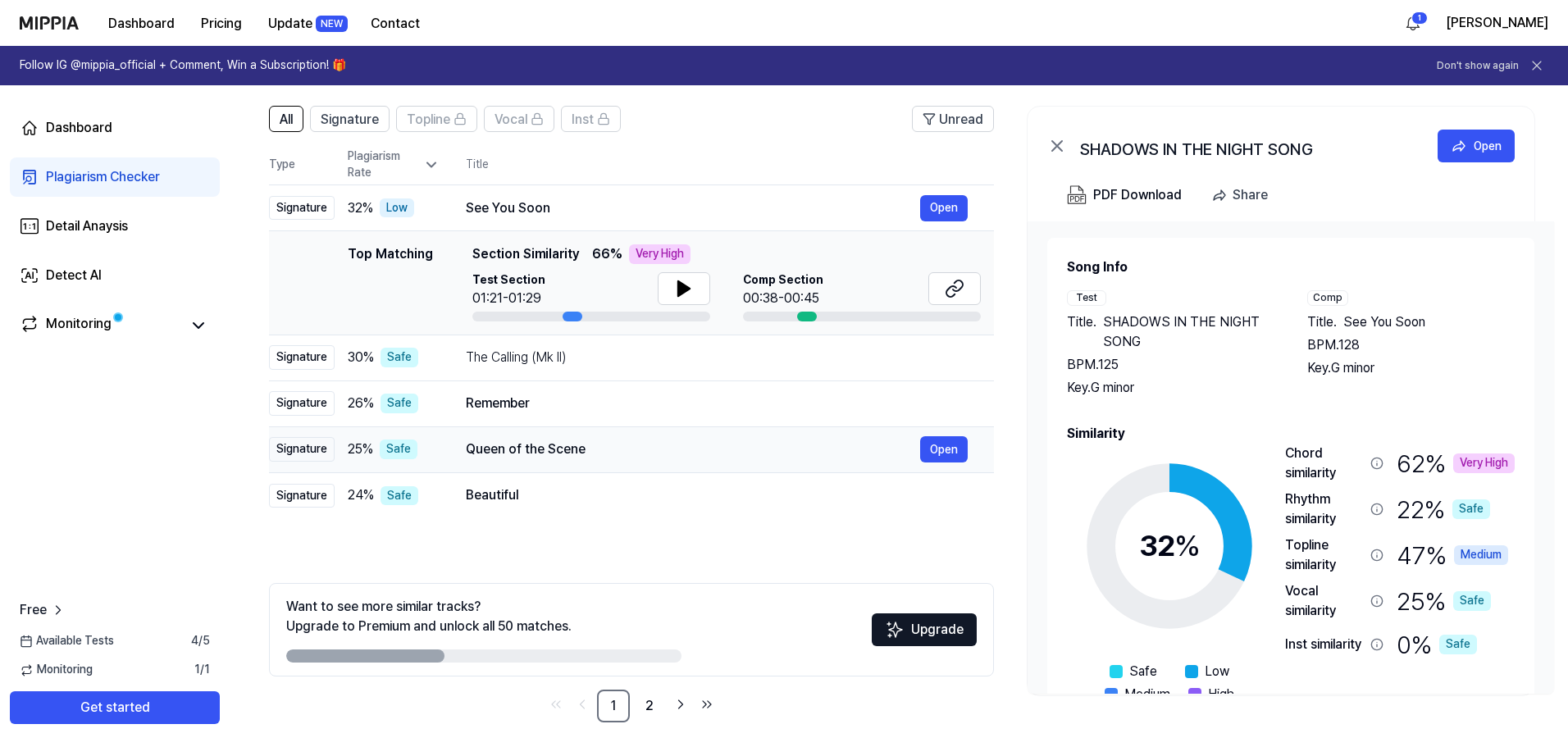
scroll to position [119, 0]
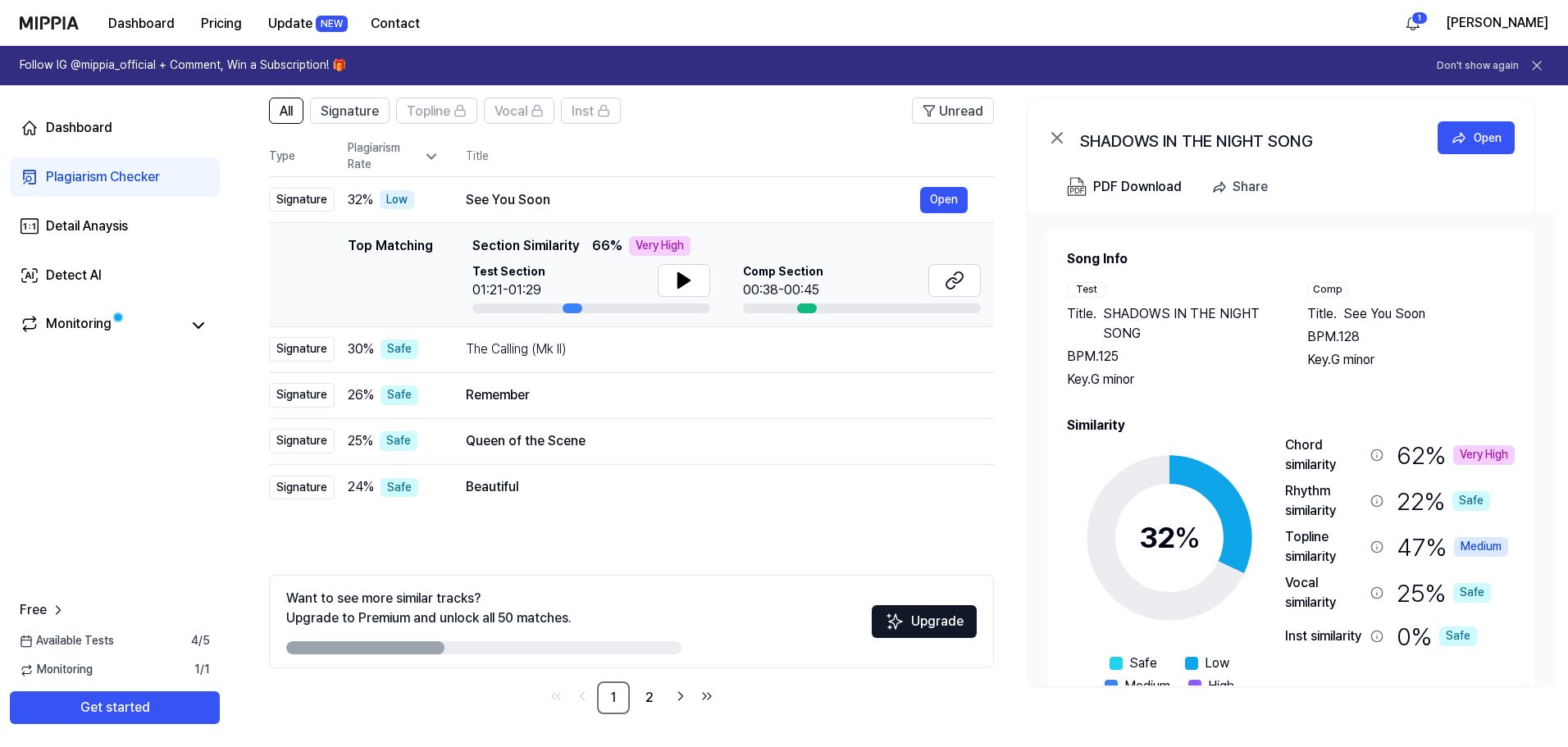
click at [478, 649] on div at bounding box center [483, 648] width 396 height 13
click at [651, 693] on link "2" at bounding box center [649, 697] width 33 height 33
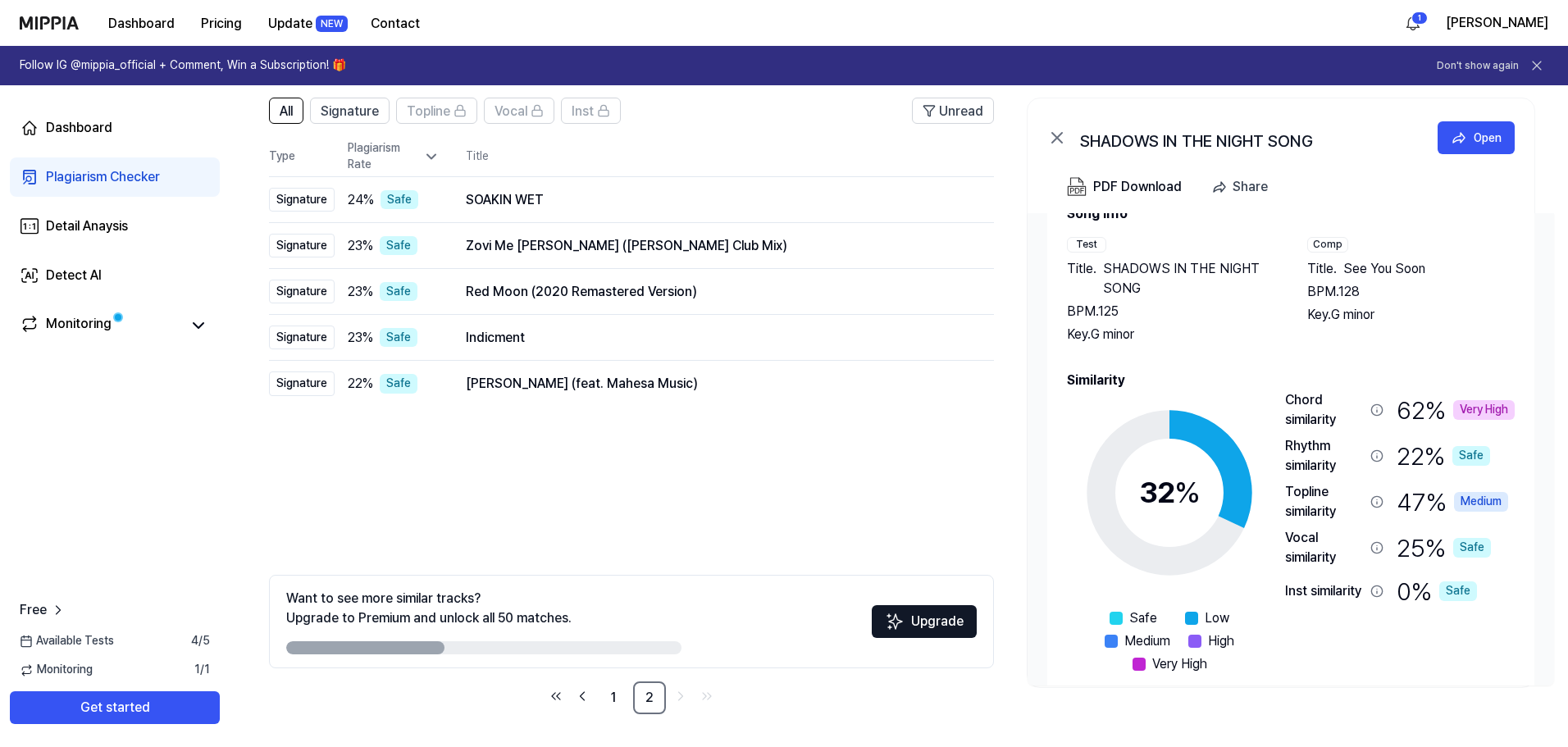
scroll to position [70, 0]
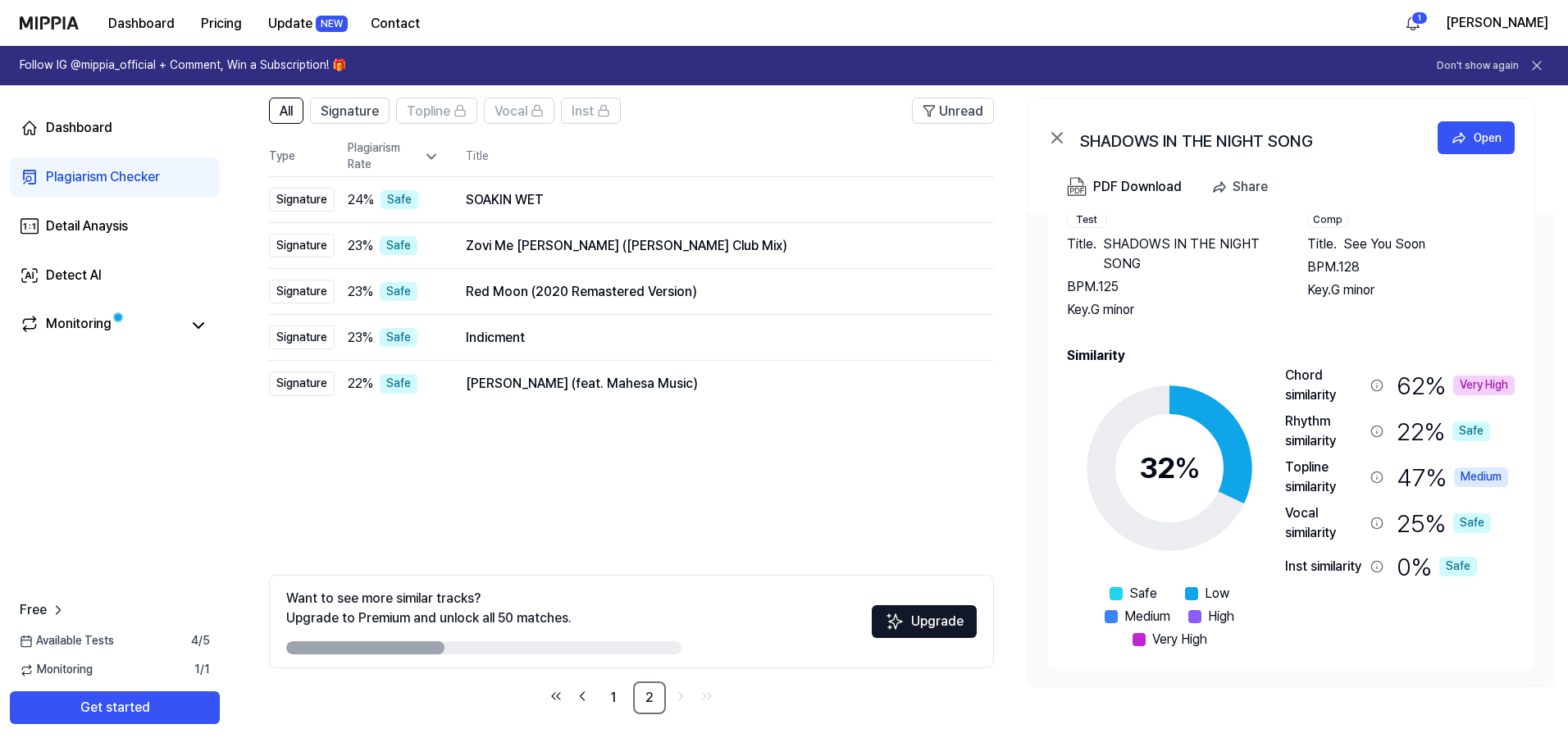
click at [1477, 381] on div "Very High" at bounding box center [1484, 385] width 62 height 20
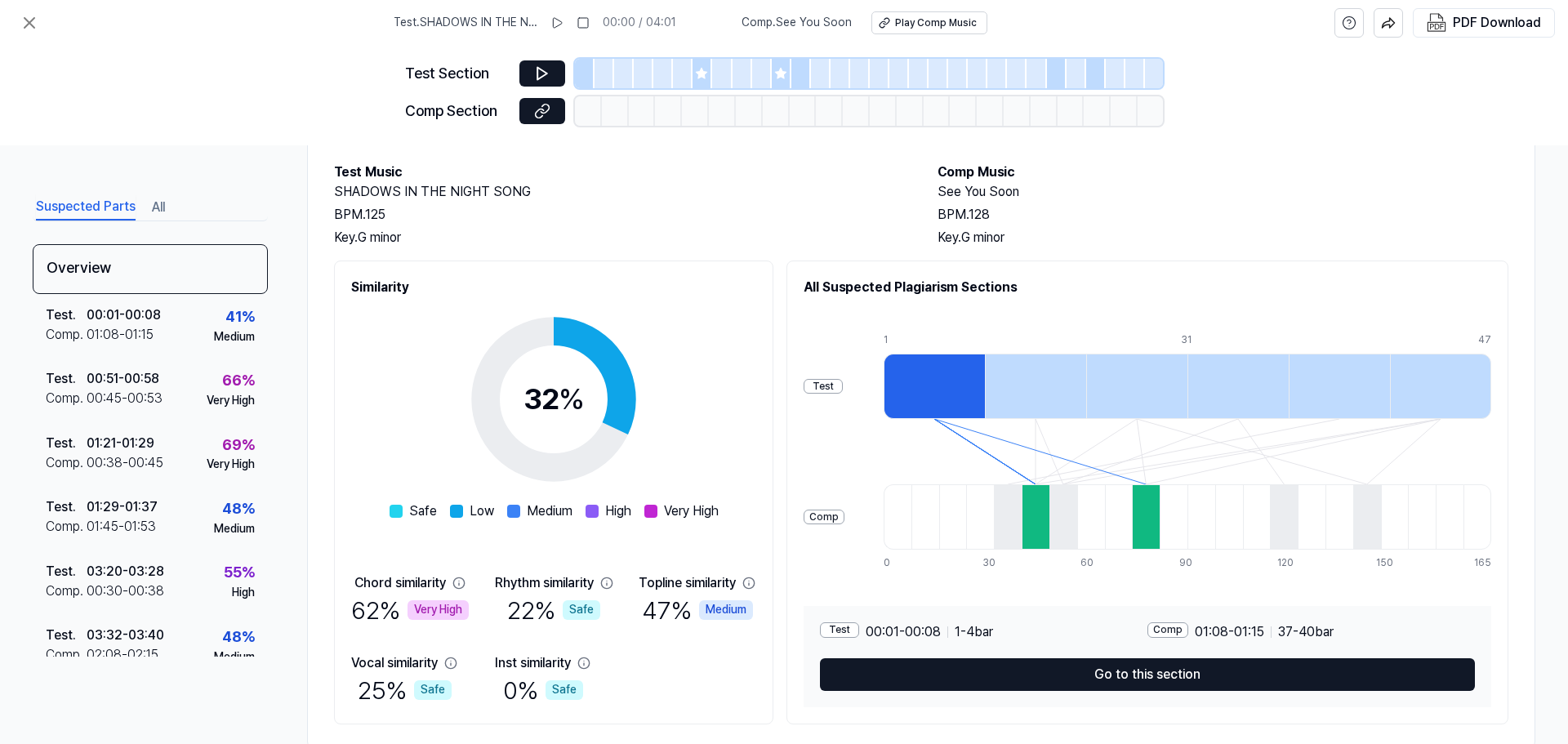
scroll to position [122, 0]
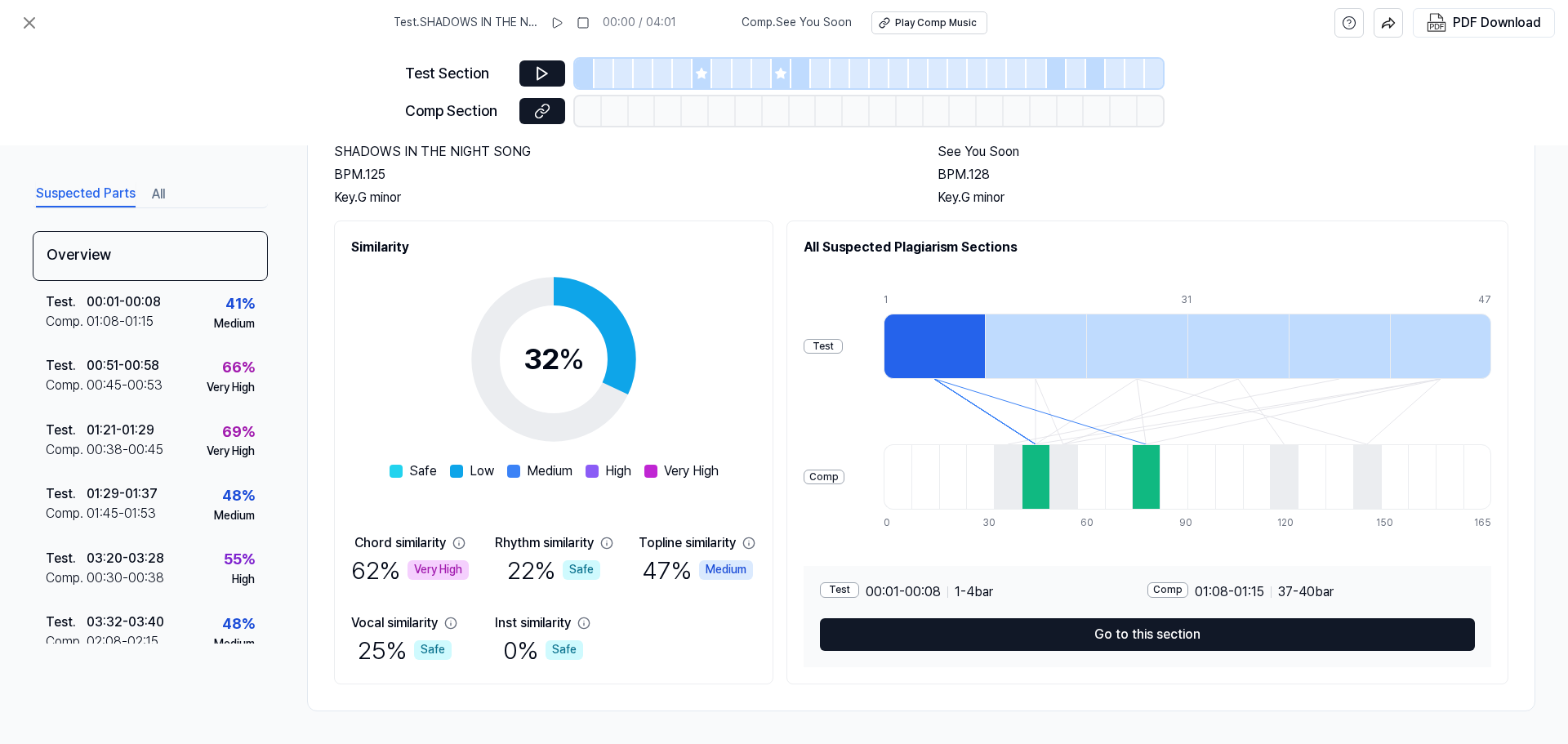
click at [388, 548] on div "Chord similarity" at bounding box center [400, 543] width 91 height 20
click at [544, 114] on icon at bounding box center [543, 112] width 17 height 17
click at [88, 368] on div "00:51 - 00:58" at bounding box center [123, 365] width 73 height 20
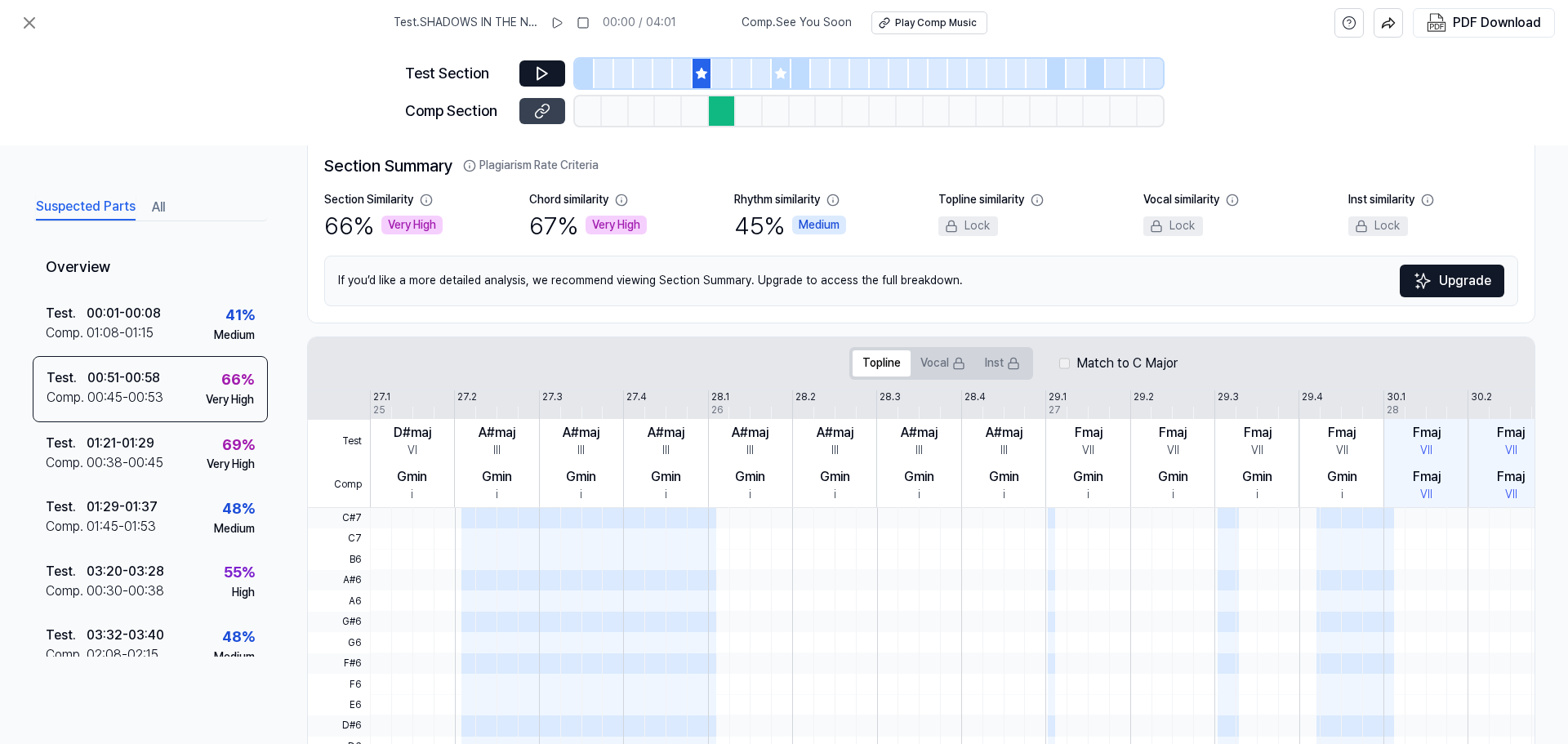
click at [543, 107] on icon at bounding box center [543, 112] width 17 height 17
